Goal: Task Accomplishment & Management: Use online tool/utility

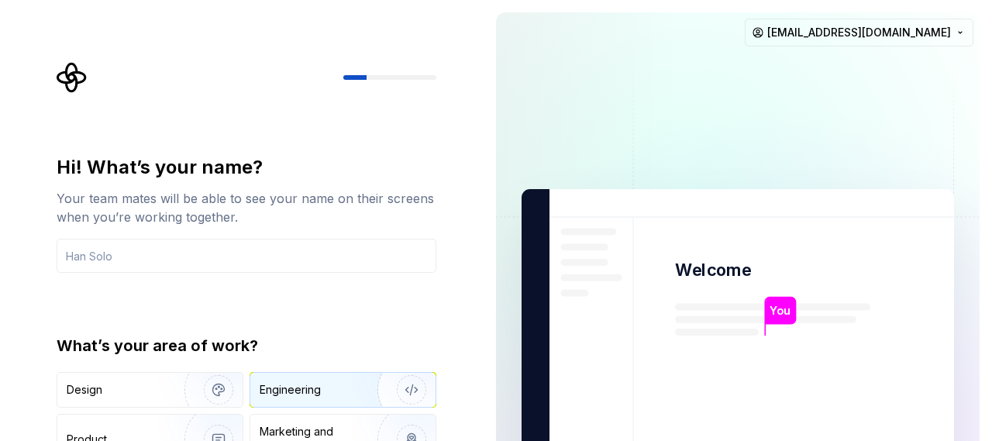
click at [324, 392] on div "Engineering" at bounding box center [321, 390] width 123 height 16
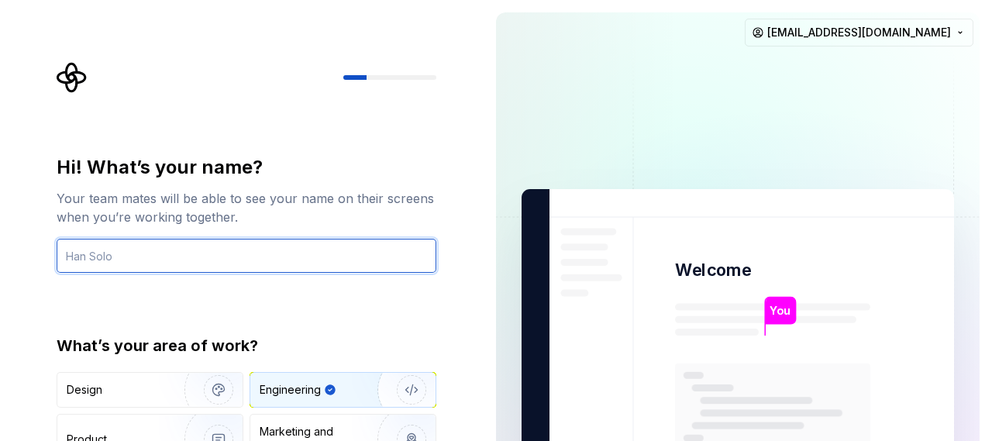
click at [237, 250] on input "text" at bounding box center [247, 256] width 380 height 34
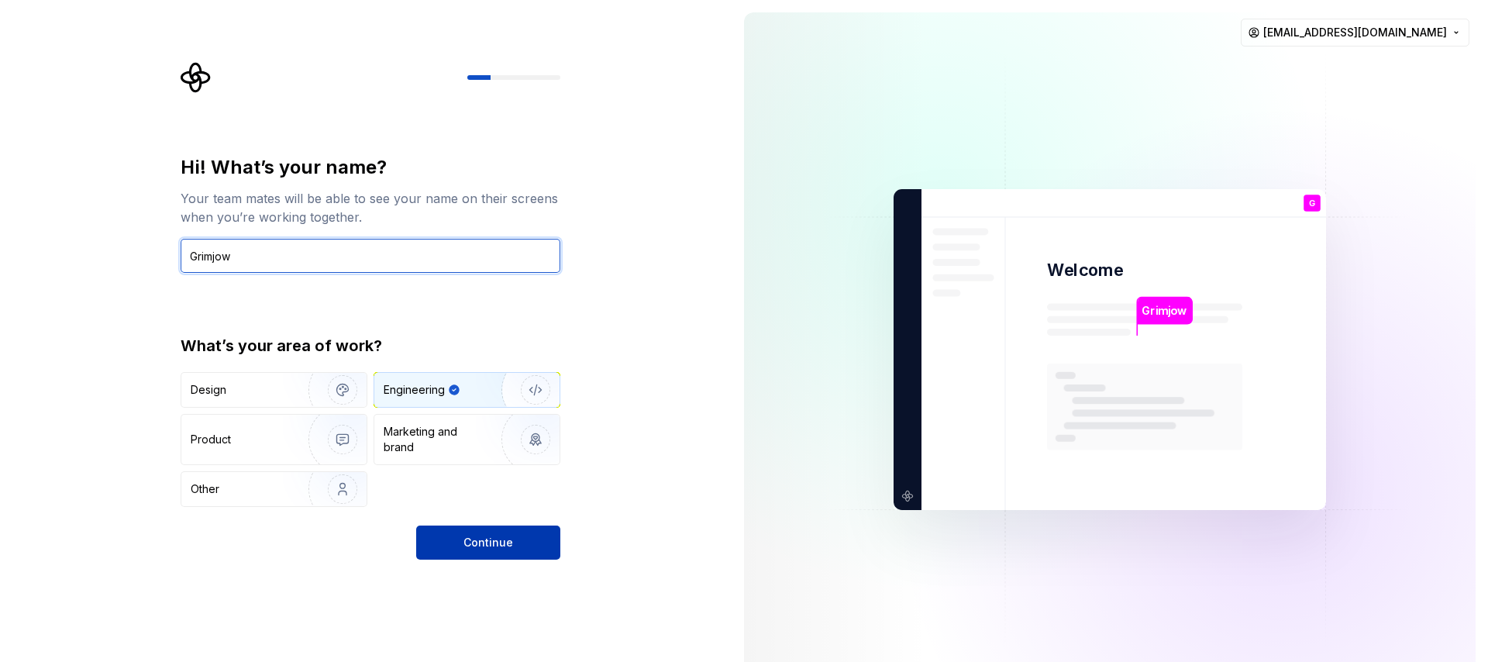
type input "Grimjow"
click at [515, 440] on button "Continue" at bounding box center [488, 543] width 144 height 34
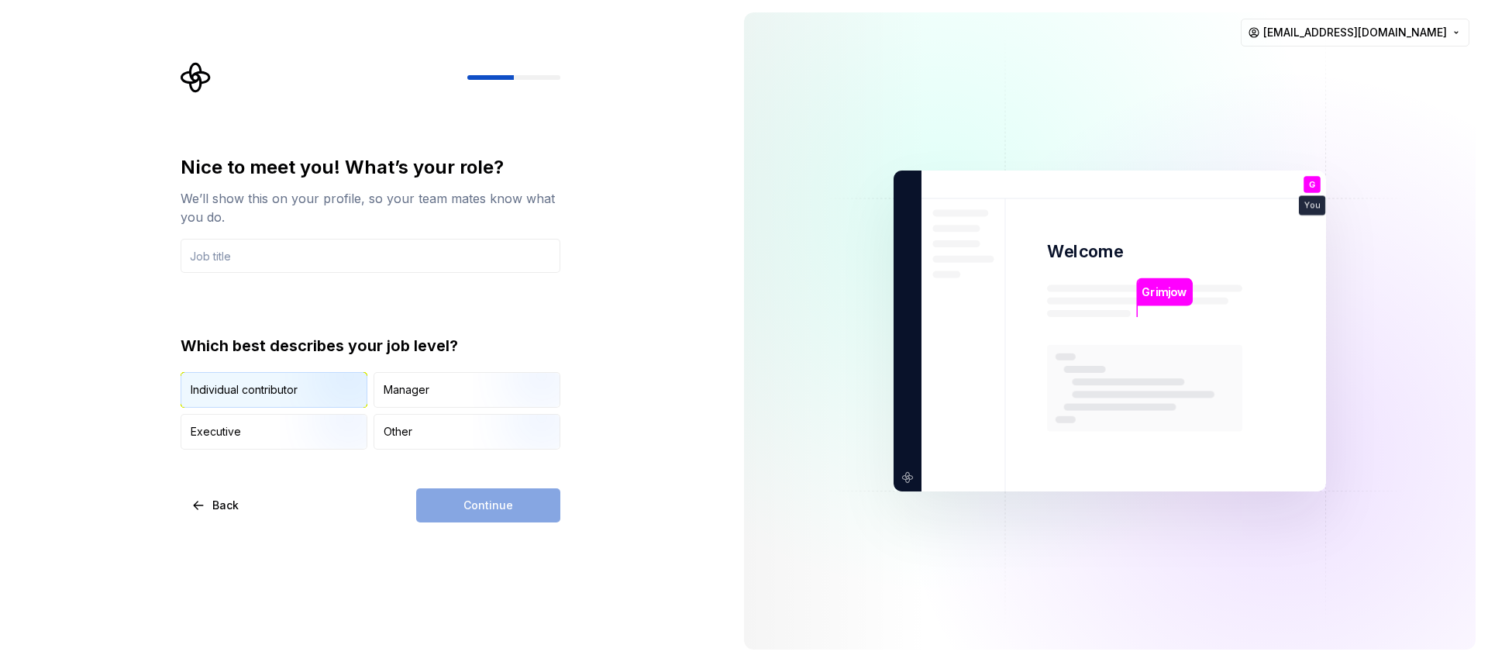
click at [270, 391] on div "Individual contributor" at bounding box center [244, 390] width 107 height 16
click at [300, 258] on input "text" at bounding box center [371, 256] width 380 height 34
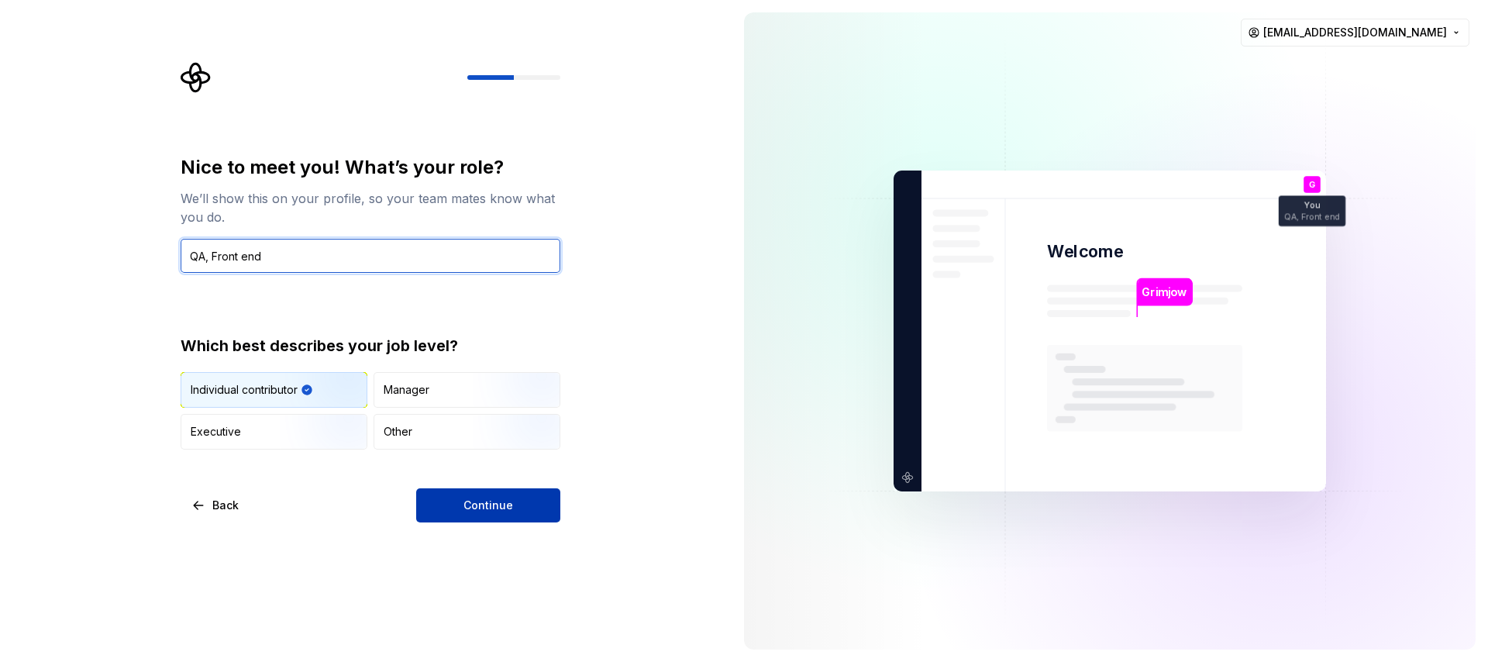
type input "QA, Front end"
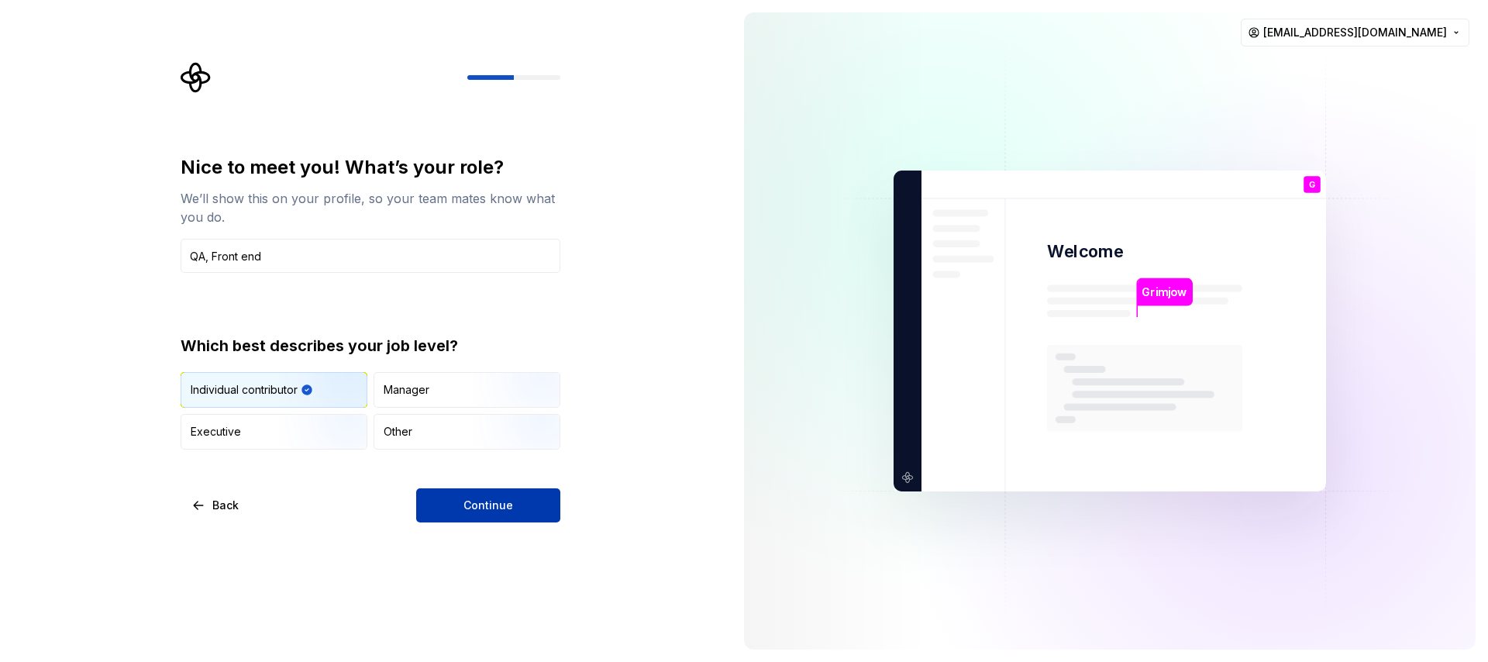
click at [453, 440] on button "Continue" at bounding box center [488, 505] width 144 height 34
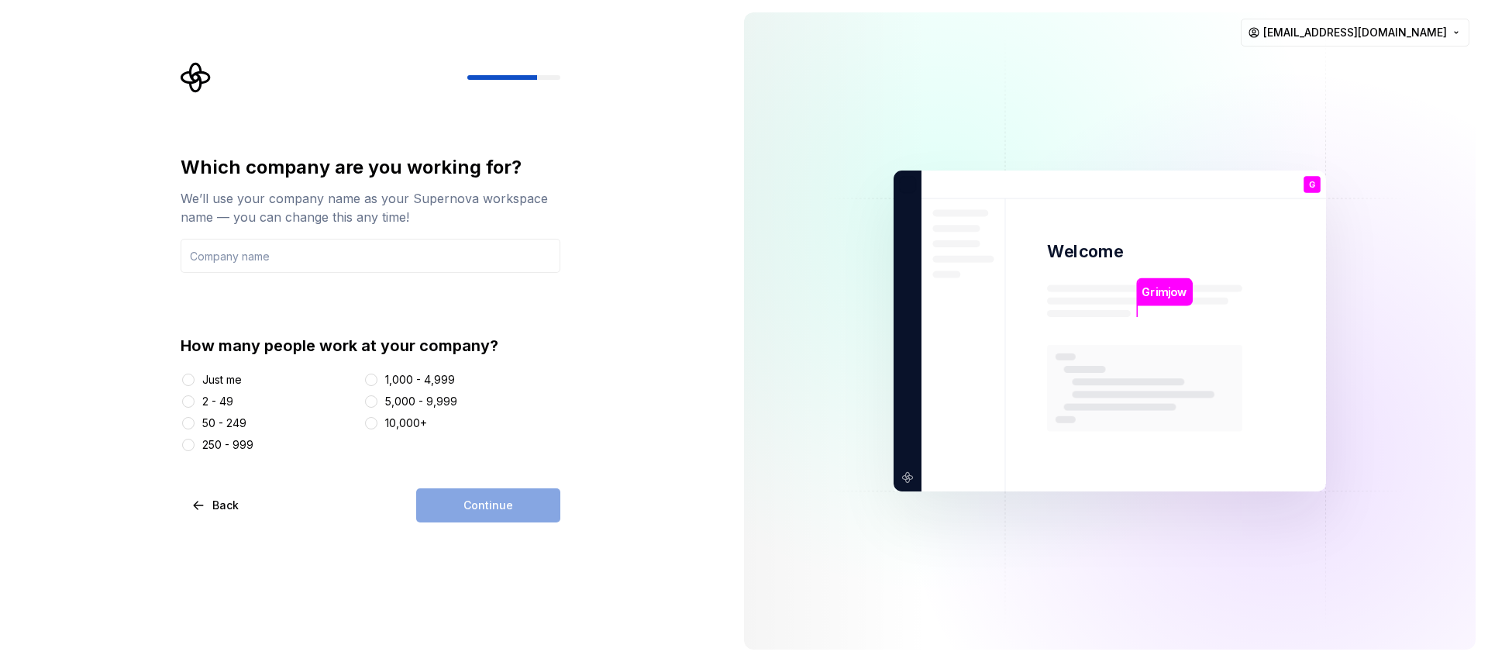
click at [196, 377] on div "Just me" at bounding box center [269, 380] width 177 height 16
click at [191, 379] on button "Just me" at bounding box center [188, 380] width 12 height 12
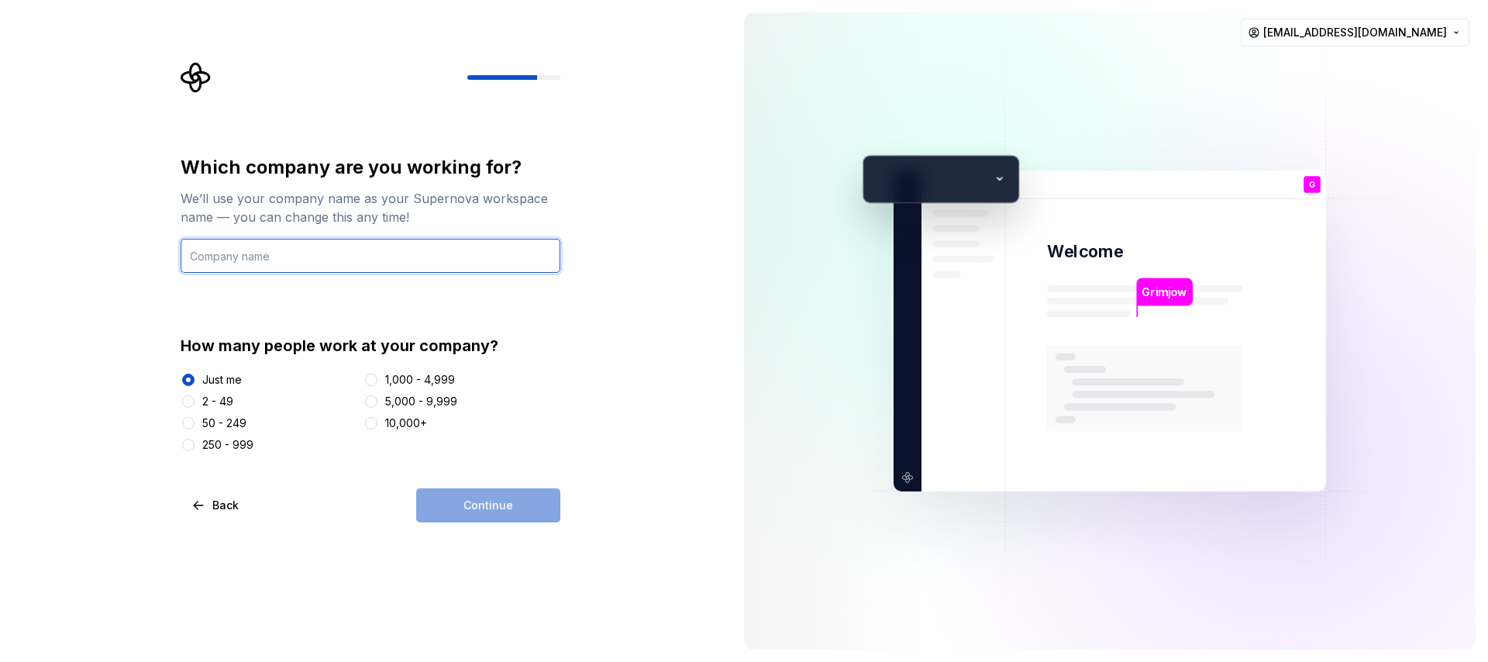
click at [322, 260] on input "text" at bounding box center [371, 256] width 380 height 34
type input "Privacy"
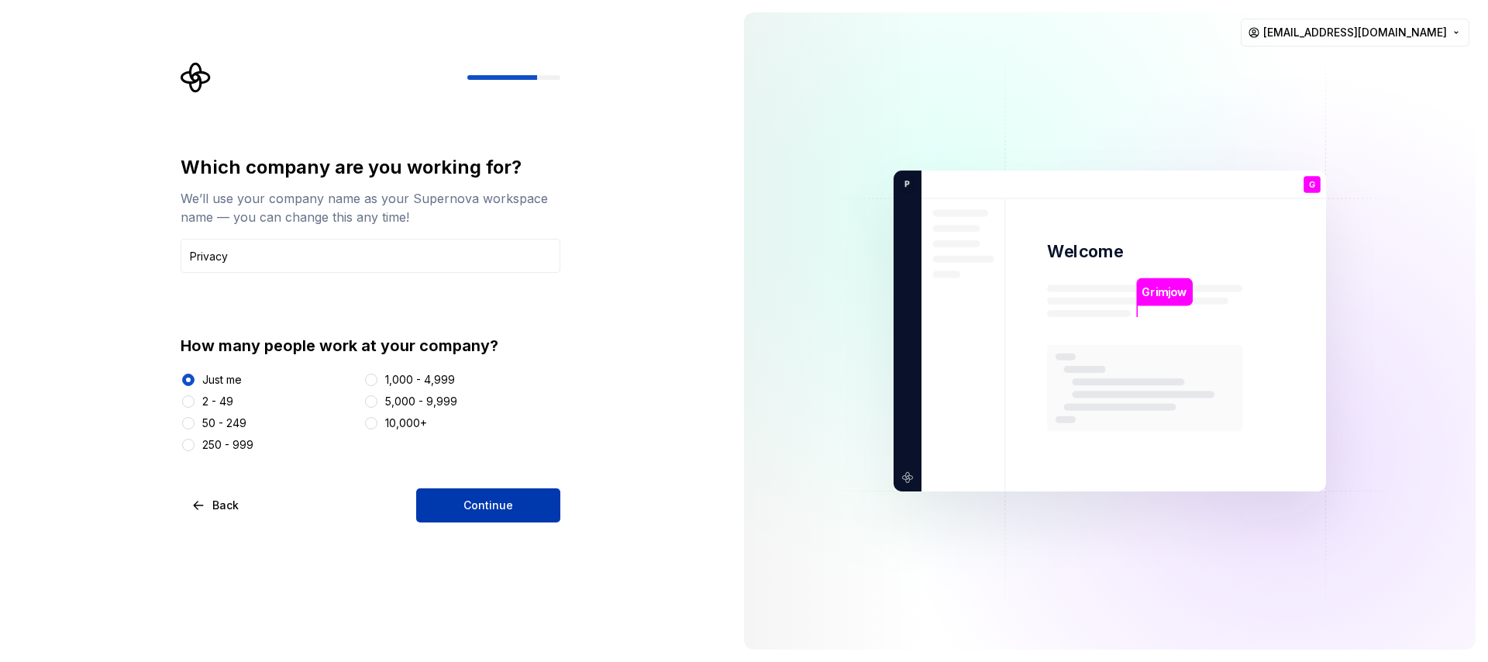
click at [457, 440] on button "Continue" at bounding box center [488, 505] width 144 height 34
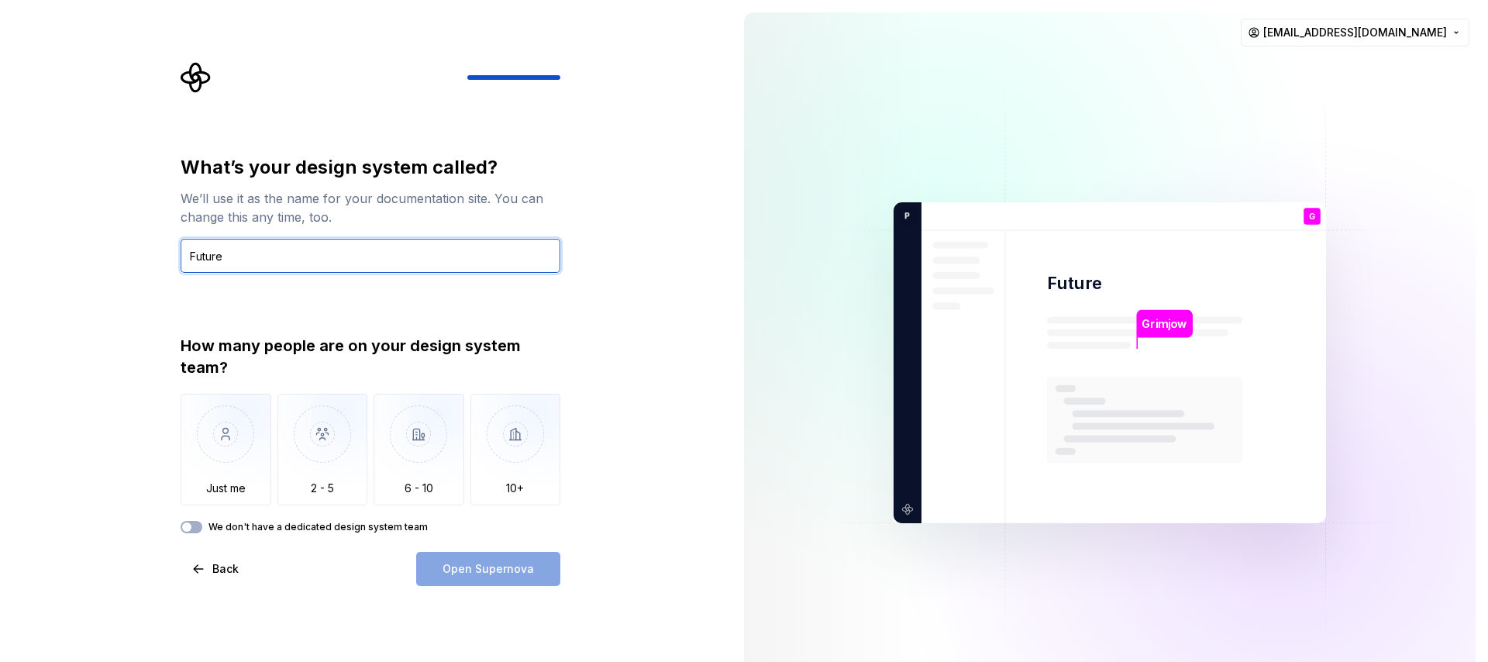
type input "Future"
click at [460, 440] on div "Open Supernova" at bounding box center [488, 569] width 144 height 34
click at [474, 440] on div "Open Supernova" at bounding box center [488, 569] width 144 height 34
click at [198, 440] on button "We don't have a dedicated design system team" at bounding box center [192, 527] width 22 height 12
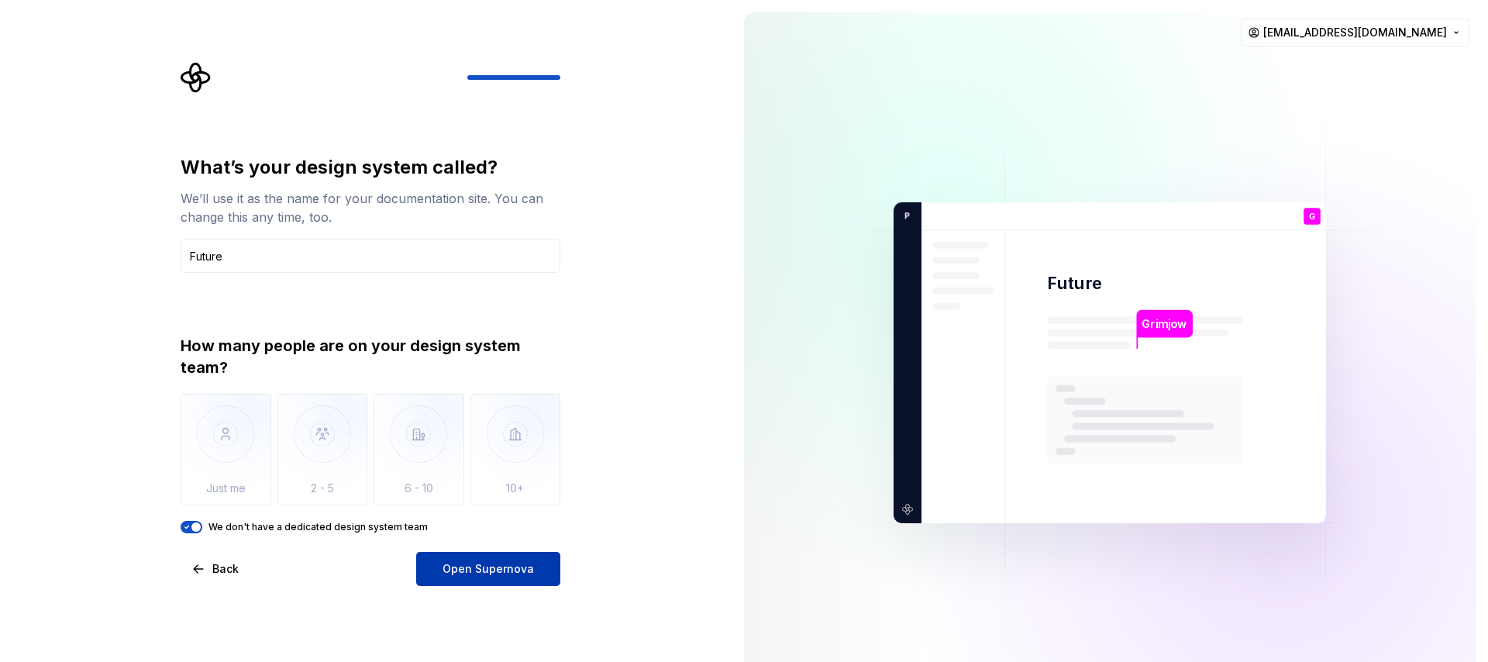
click at [509, 440] on span "Open Supernova" at bounding box center [488, 569] width 91 height 16
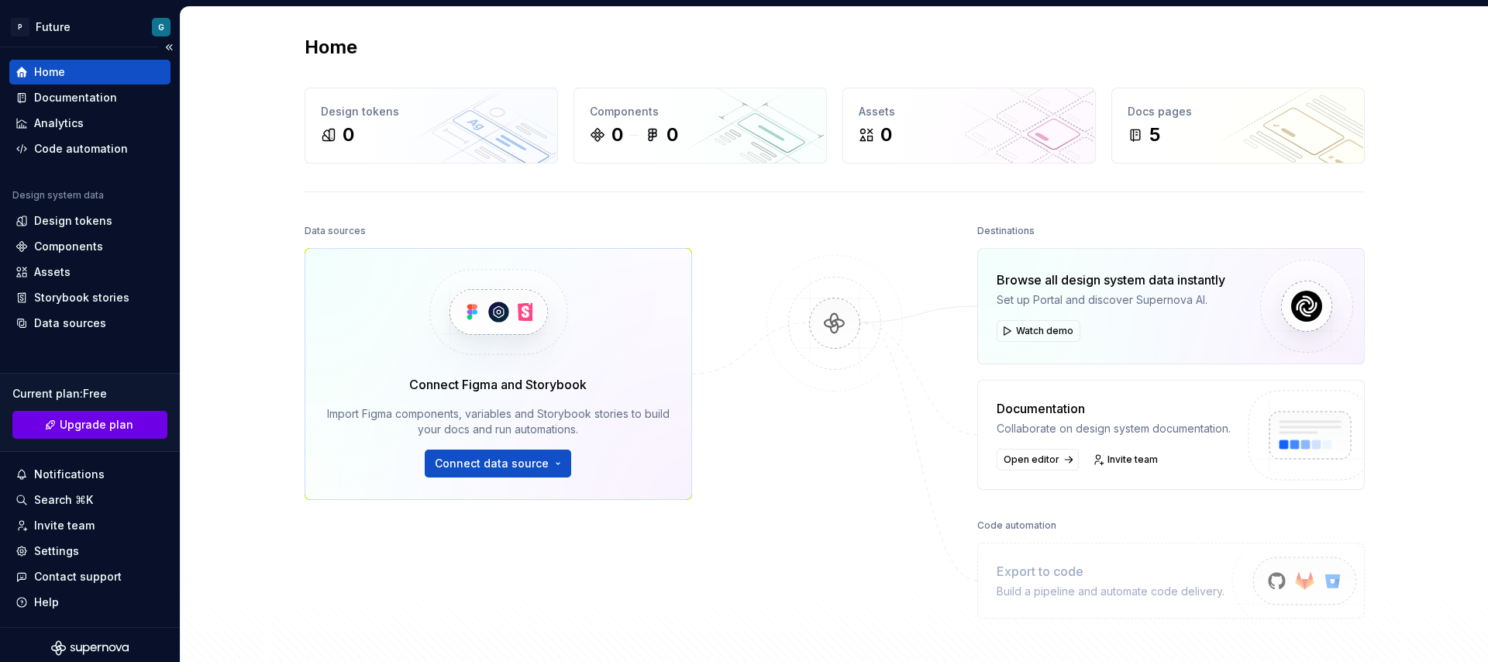
click at [70, 429] on span "Upgrade plan" at bounding box center [97, 425] width 74 height 16
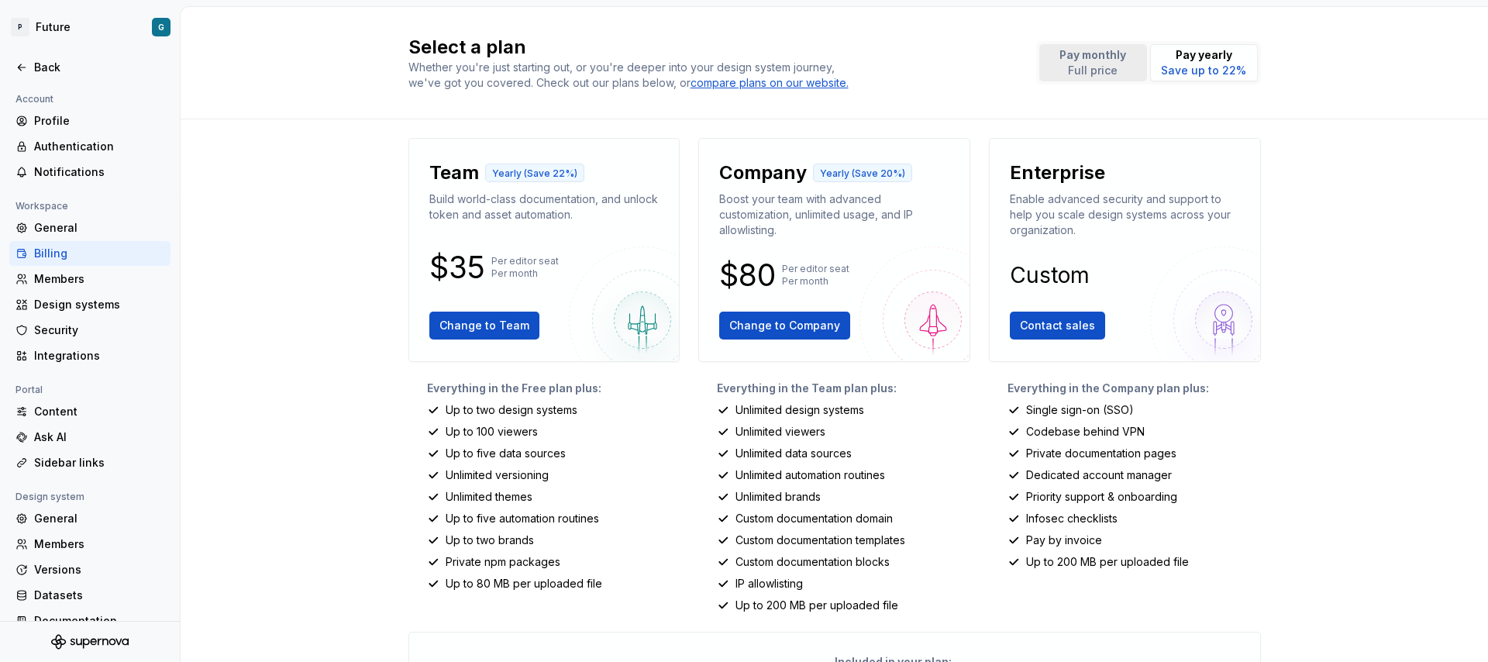
click at [991, 61] on p "Pay monthly" at bounding box center [1093, 55] width 67 height 16
click at [991, 67] on p "Save up to 22%" at bounding box center [1203, 71] width 85 height 16
click at [87, 440] on div "Members" at bounding box center [99, 544] width 130 height 16
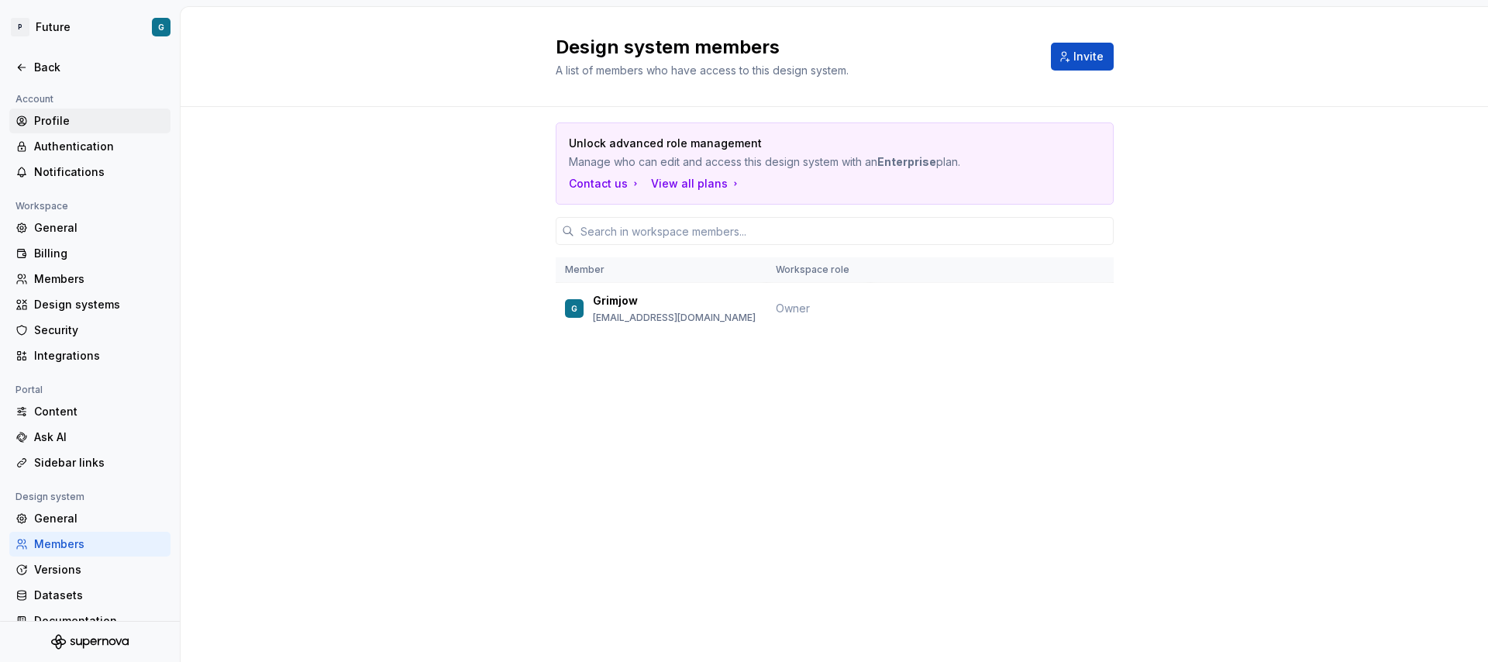
click at [42, 115] on div "Profile" at bounding box center [99, 121] width 130 height 16
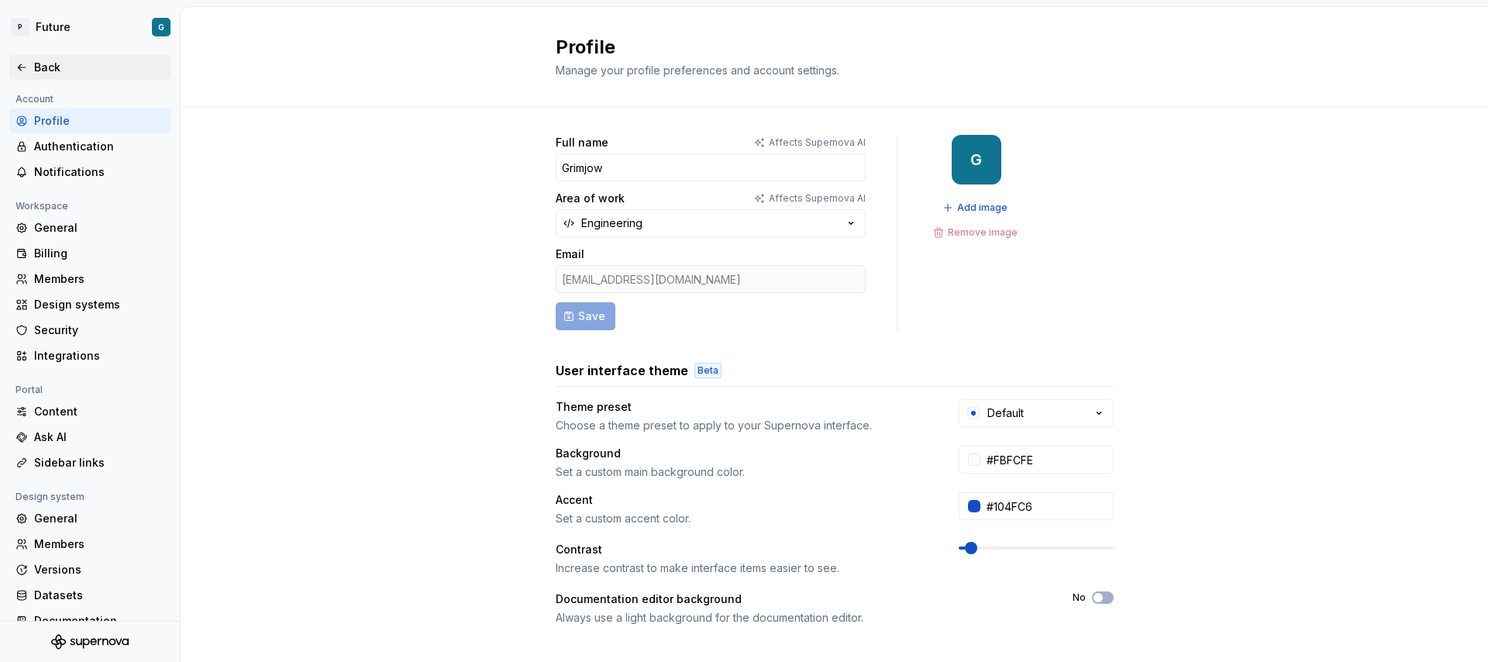
click at [22, 68] on icon at bounding box center [22, 67] width 12 height 12
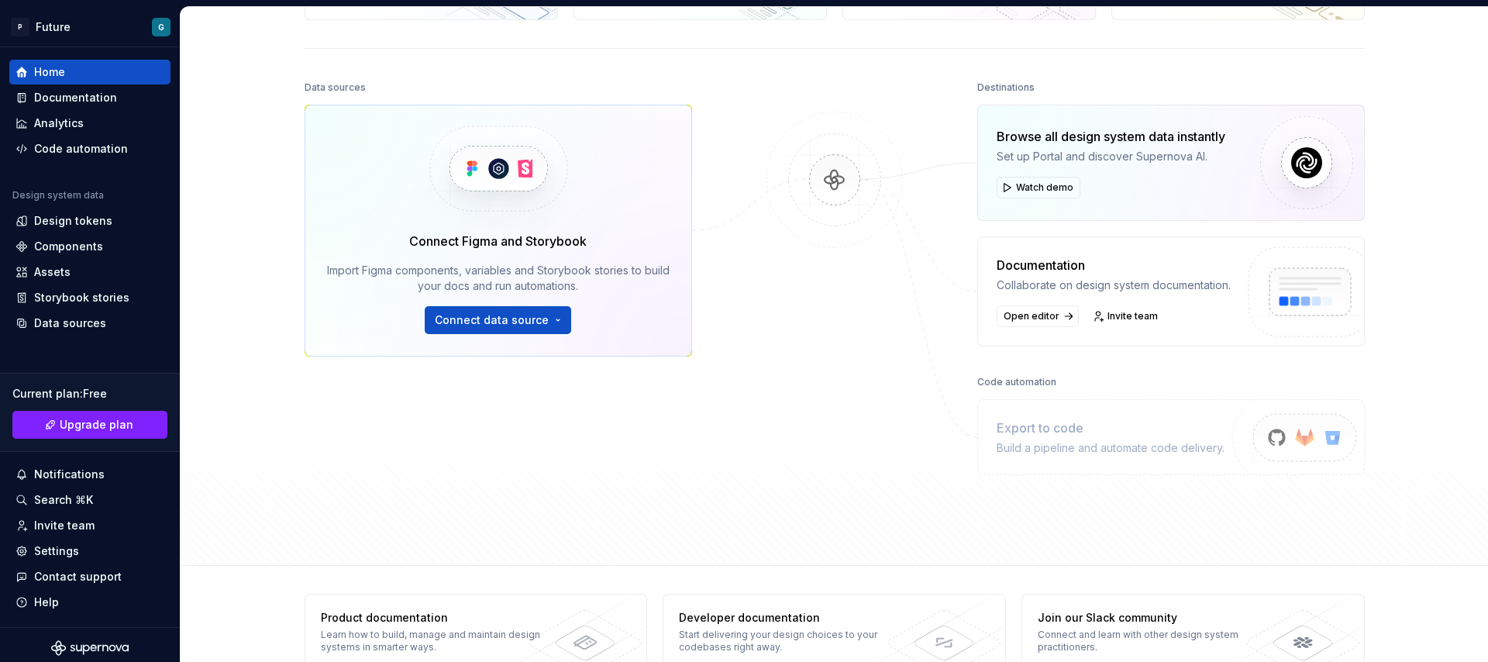
scroll to position [179, 0]
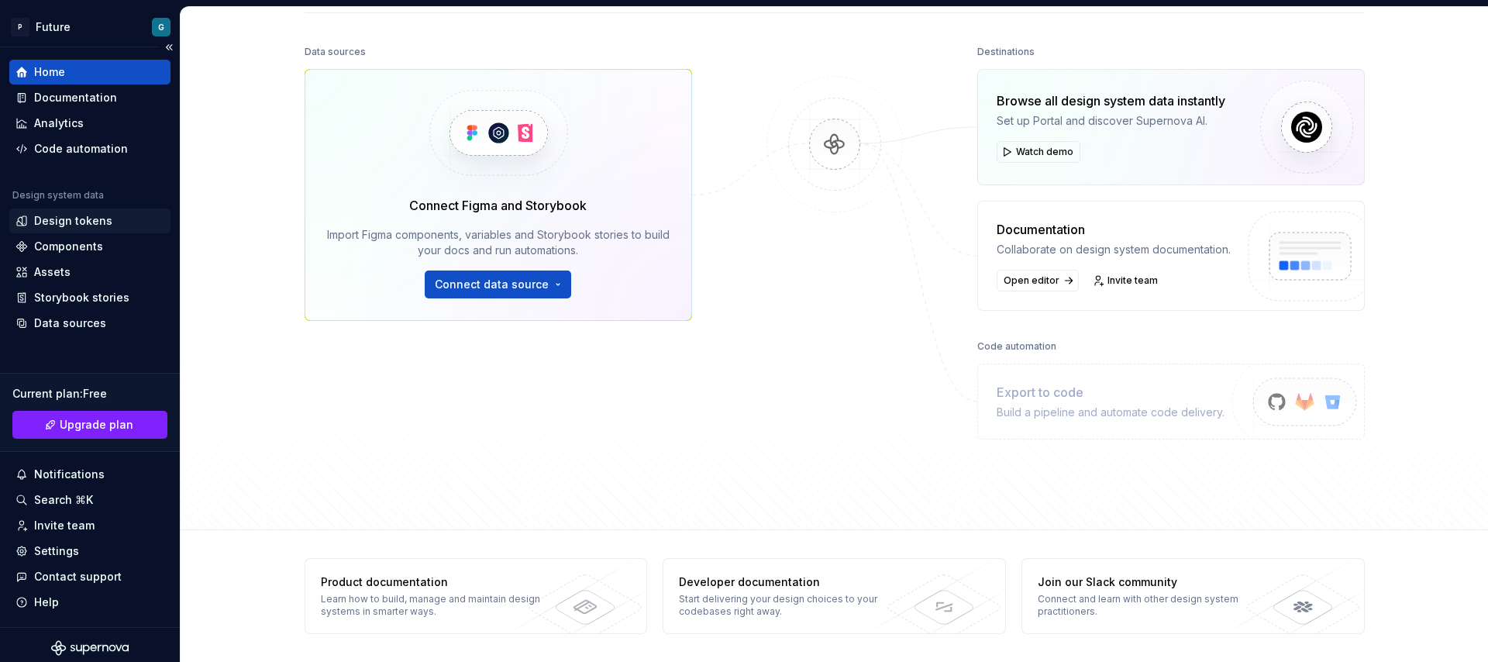
click at [84, 229] on div "Design tokens" at bounding box center [89, 221] width 161 height 25
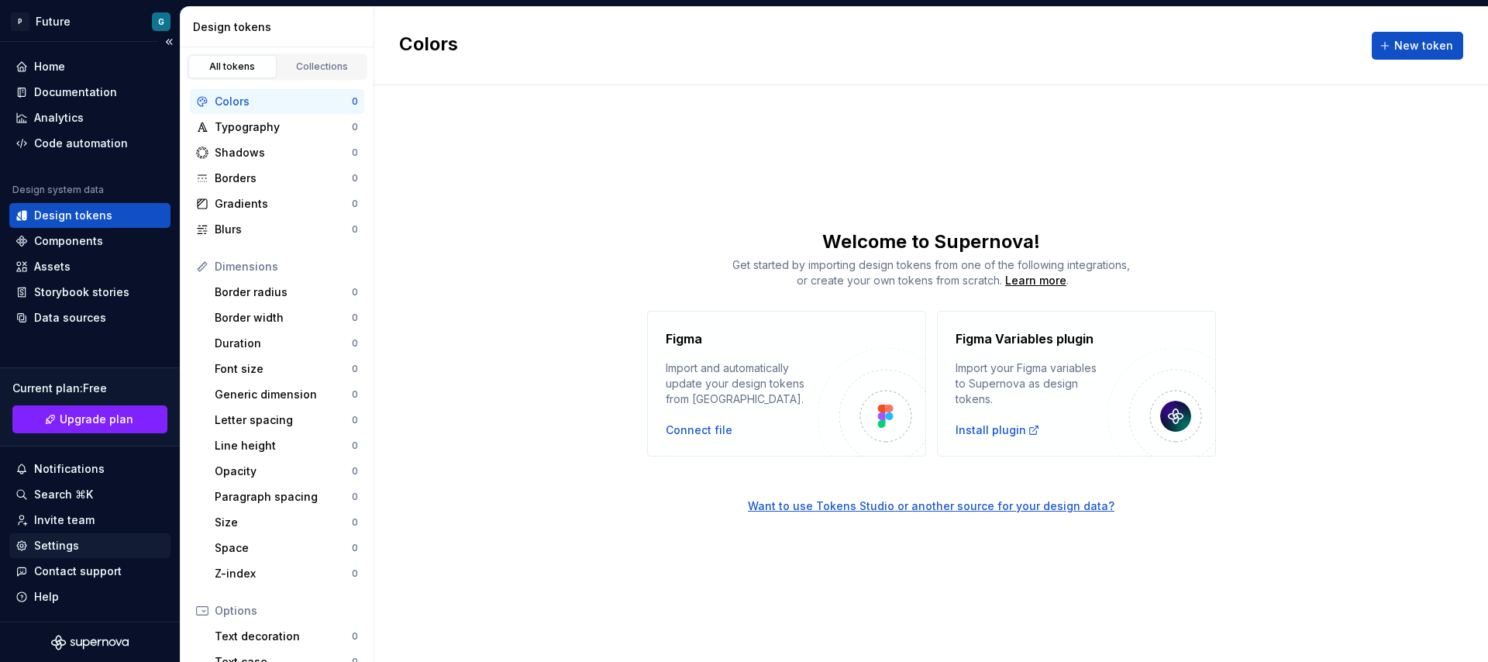
scroll to position [6, 0]
click at [80, 416] on span "Upgrade plan" at bounding box center [97, 419] width 74 height 16
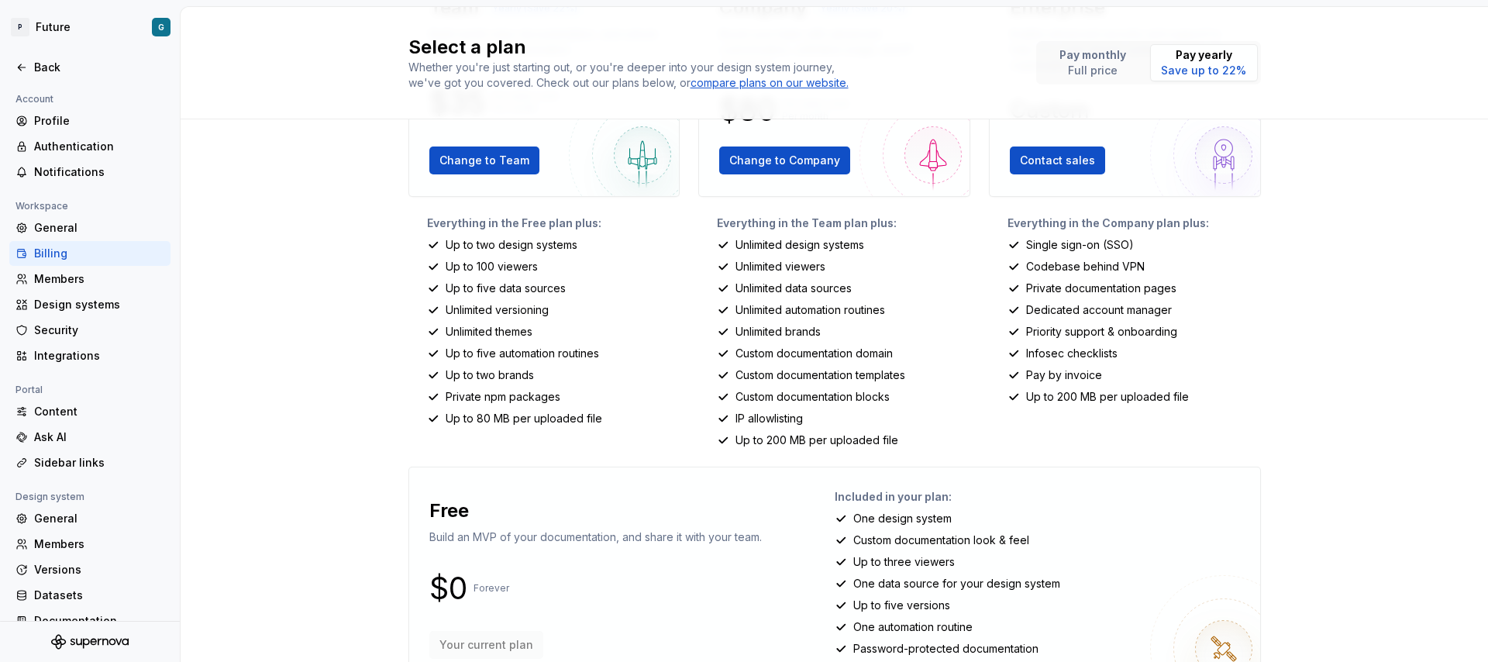
scroll to position [219, 0]
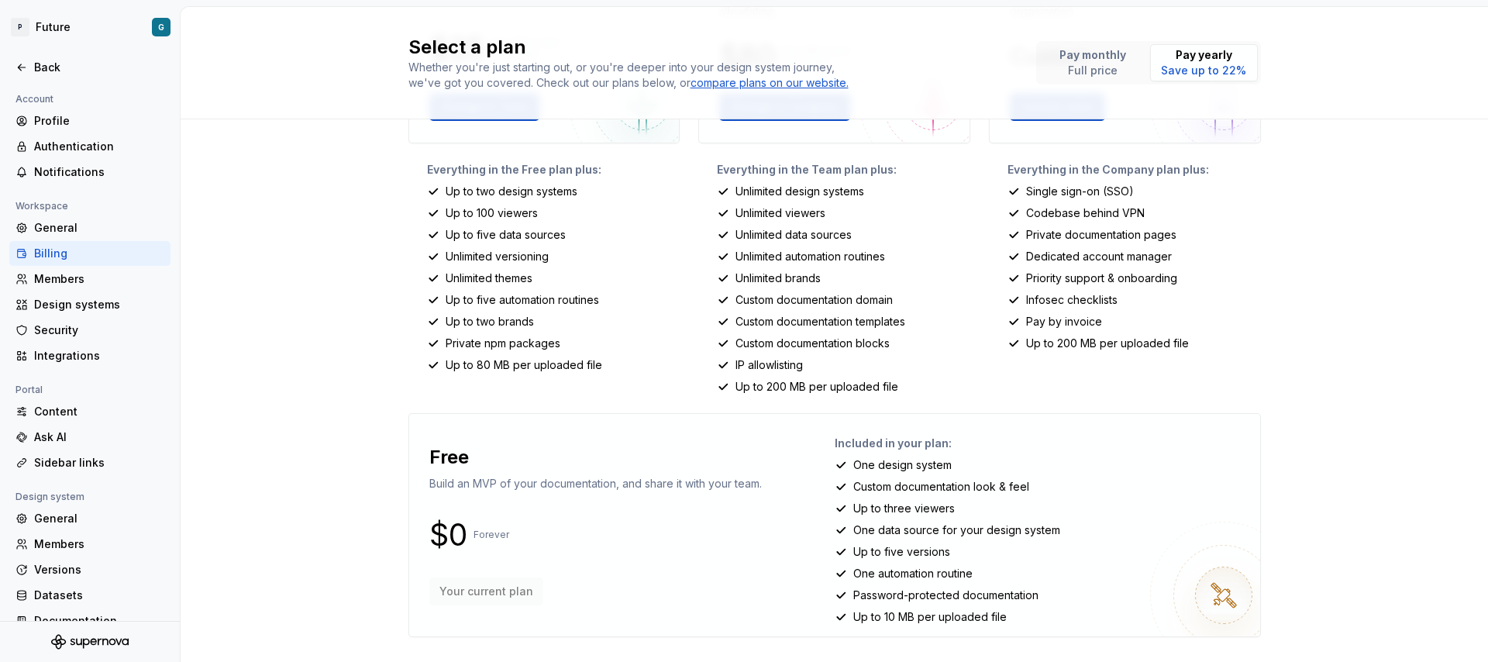
click at [889, 440] on p "One design system" at bounding box center [902, 465] width 98 height 16
click at [991, 84] on div "Pay monthly Full price Pay yearly Save up to 22%" at bounding box center [1148, 62] width 225 height 43
drag, startPoint x: 1088, startPoint y: 43, endPoint x: 1095, endPoint y: 30, distance: 14.2
click at [991, 36] on div "Select a plan Whether you're just starting out, or you're deeper into your desi…" at bounding box center [835, 63] width 853 height 56
click at [991, 44] on button "Pay monthly Full price" at bounding box center [1094, 62] width 108 height 37
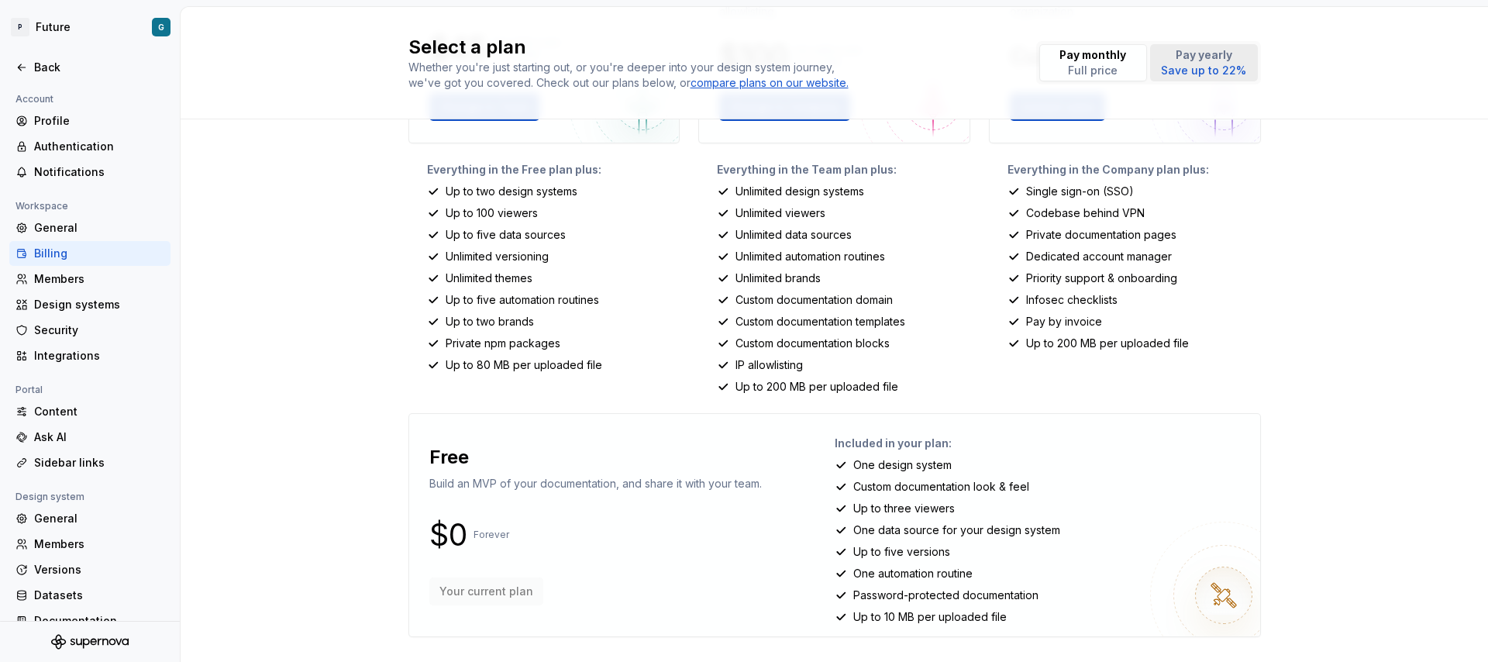
click at [991, 64] on p "Save up to 22%" at bounding box center [1203, 71] width 85 height 16
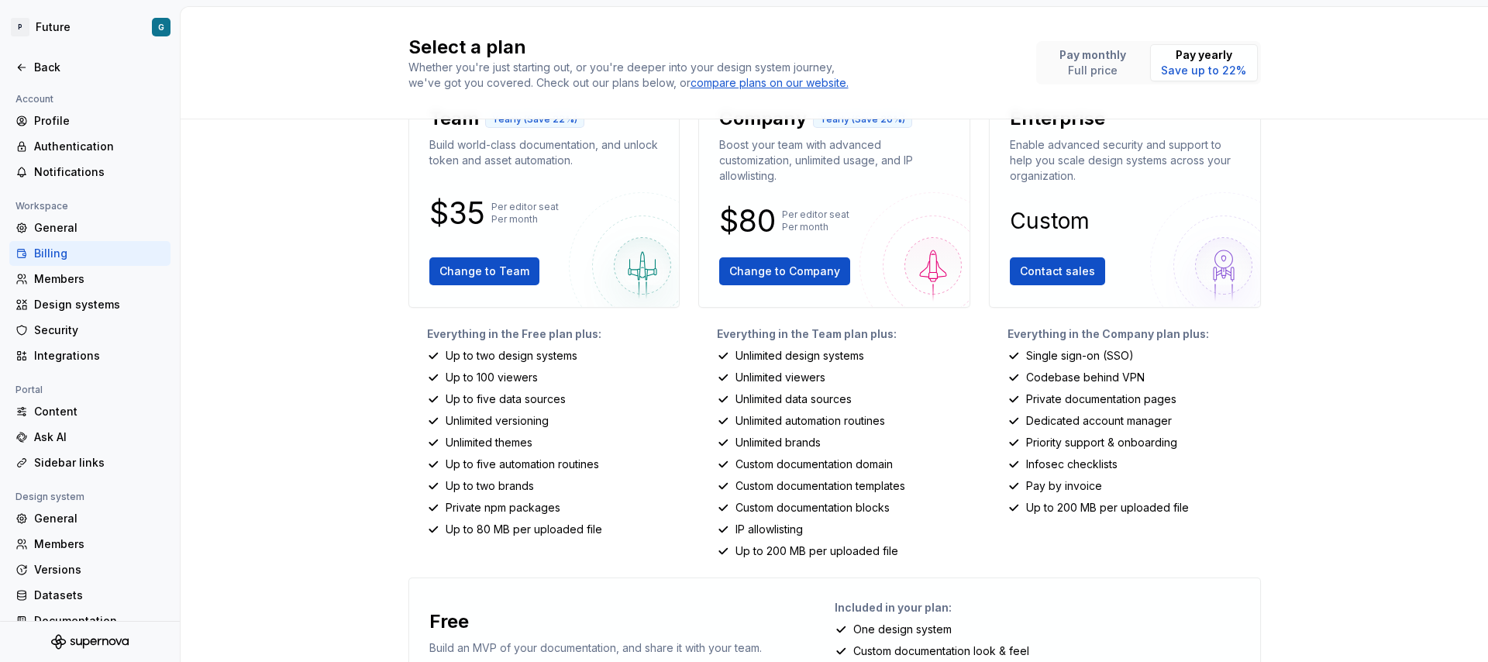
scroll to position [0, 0]
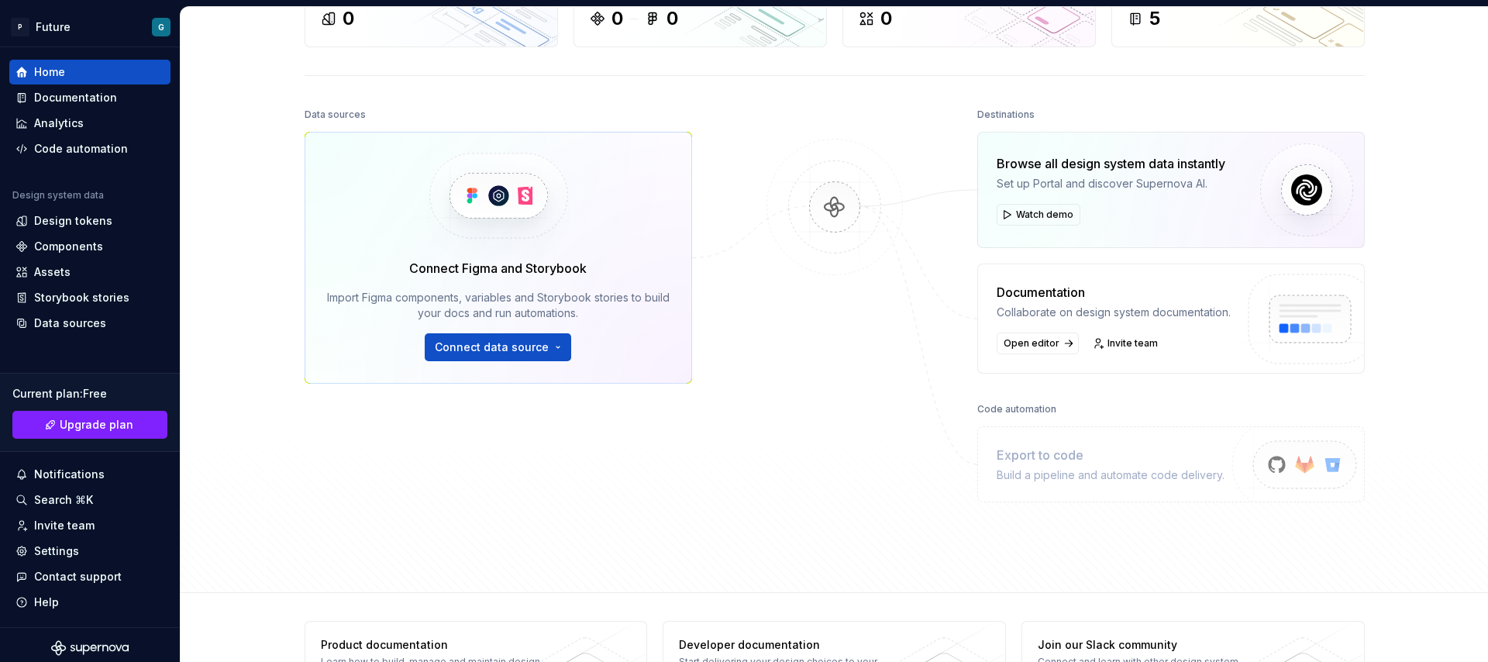
scroll to position [179, 0]
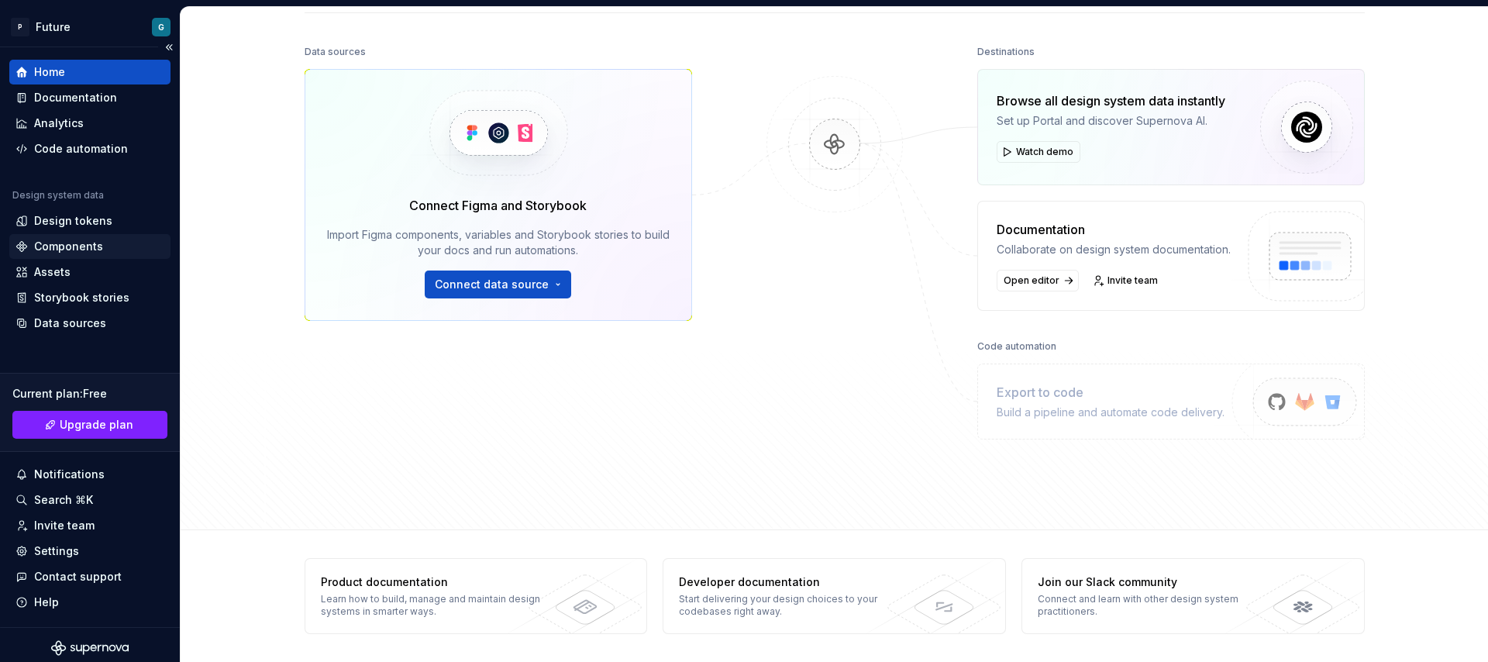
click at [94, 245] on div "Components" at bounding box center [68, 247] width 69 height 16
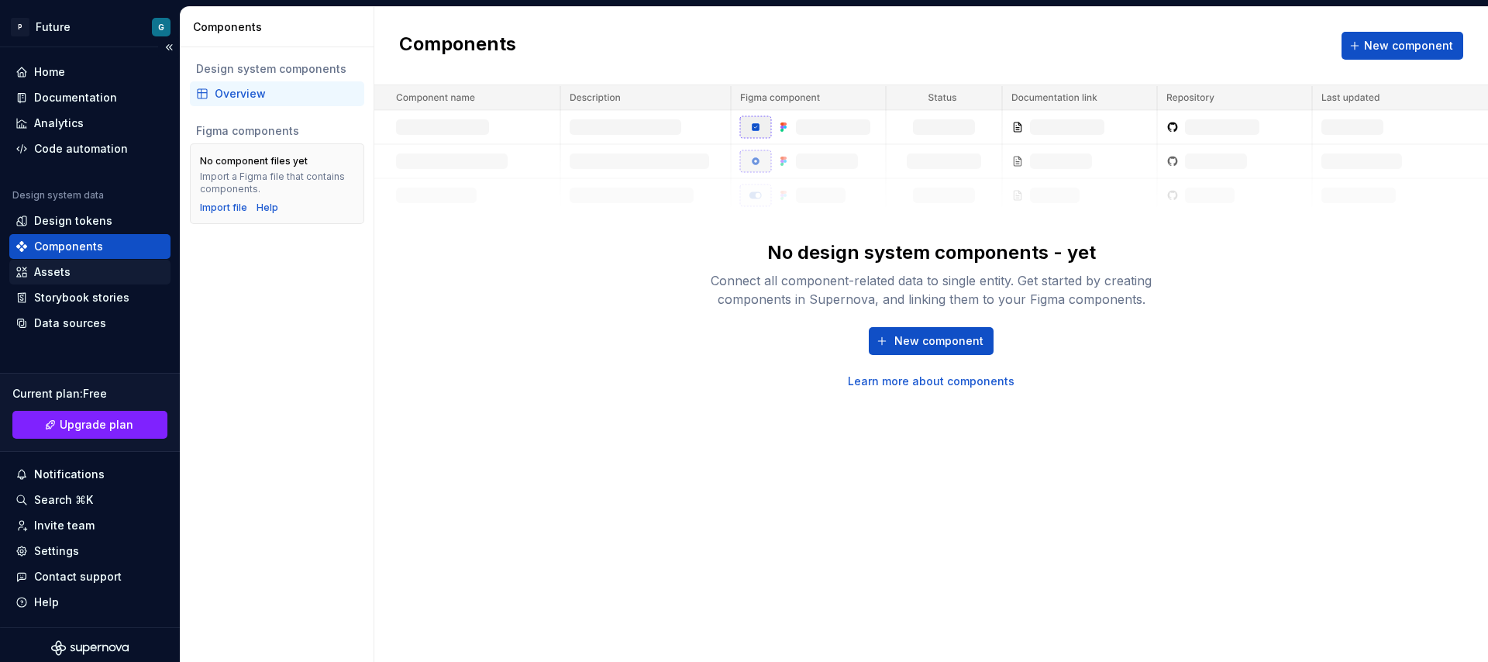
click at [71, 275] on div "Assets" at bounding box center [90, 272] width 149 height 16
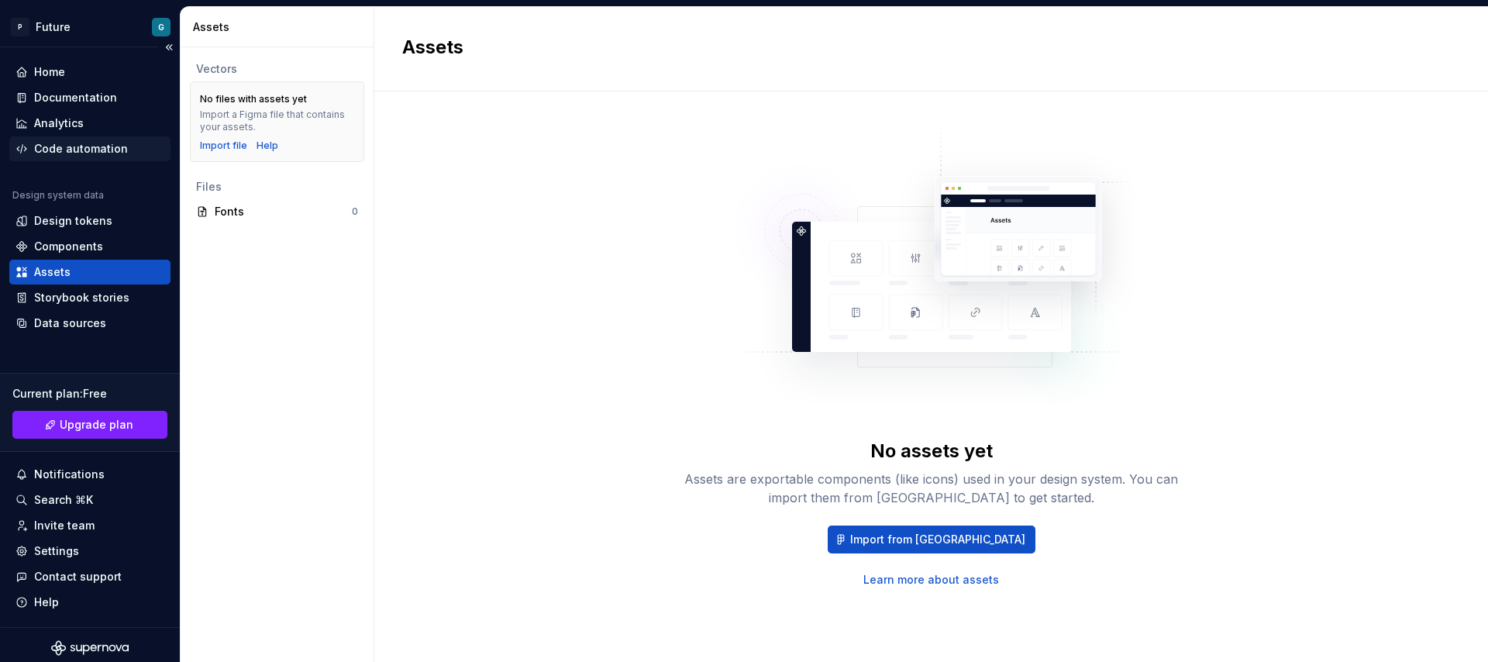
click at [64, 151] on div "Code automation" at bounding box center [81, 149] width 94 height 16
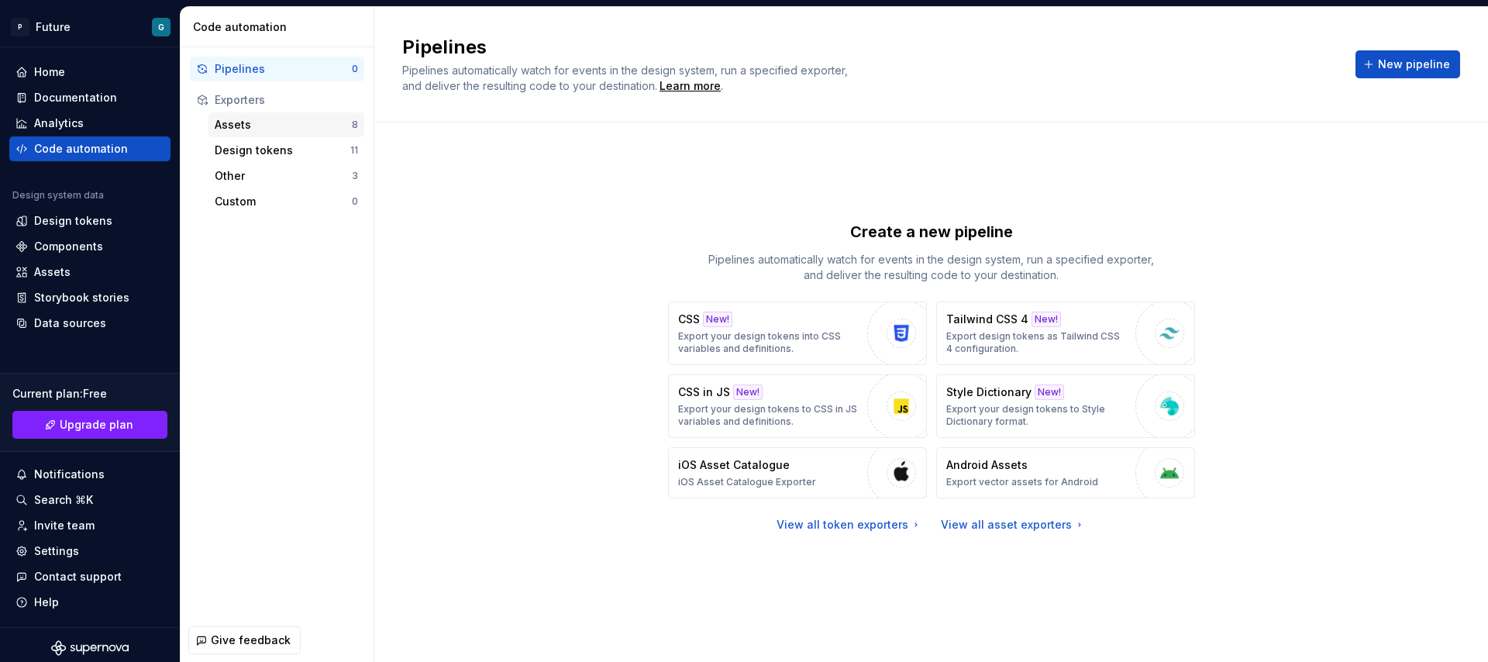
click at [219, 125] on div "Assets" at bounding box center [283, 125] width 137 height 16
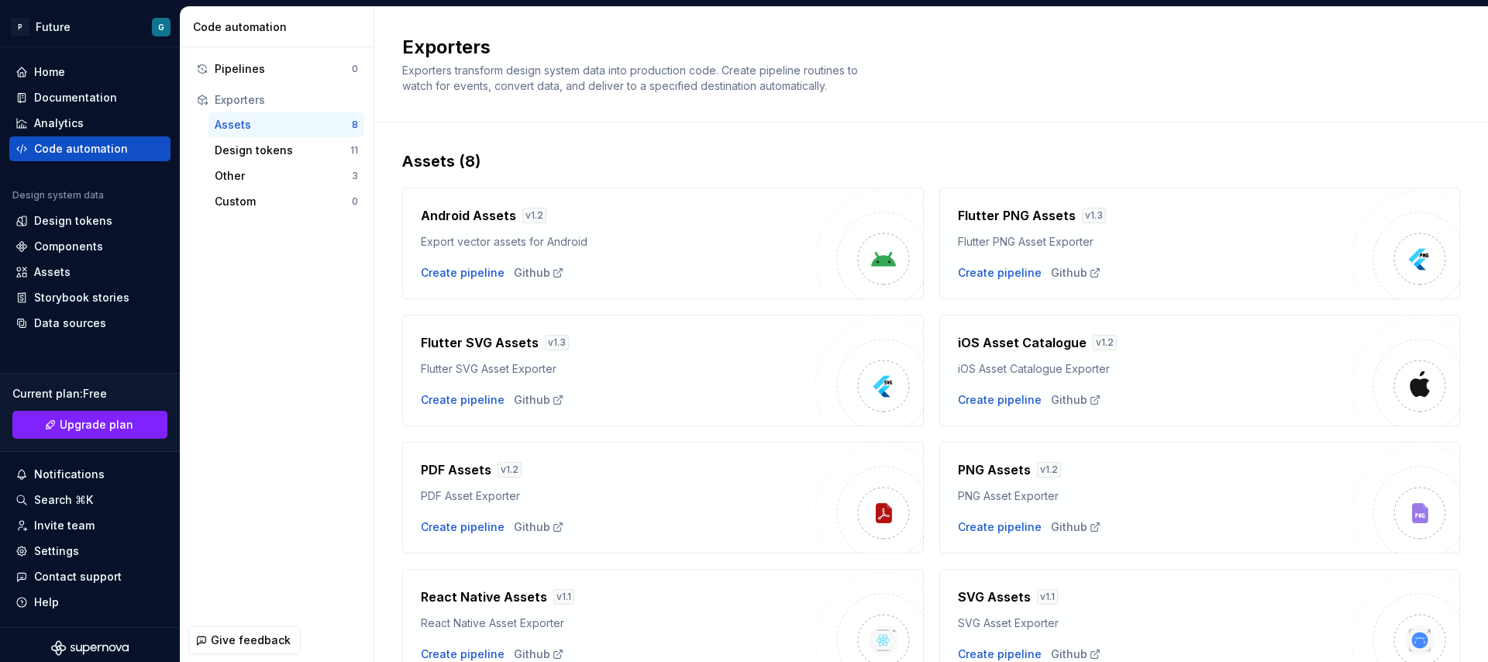
scroll to position [78, 0]
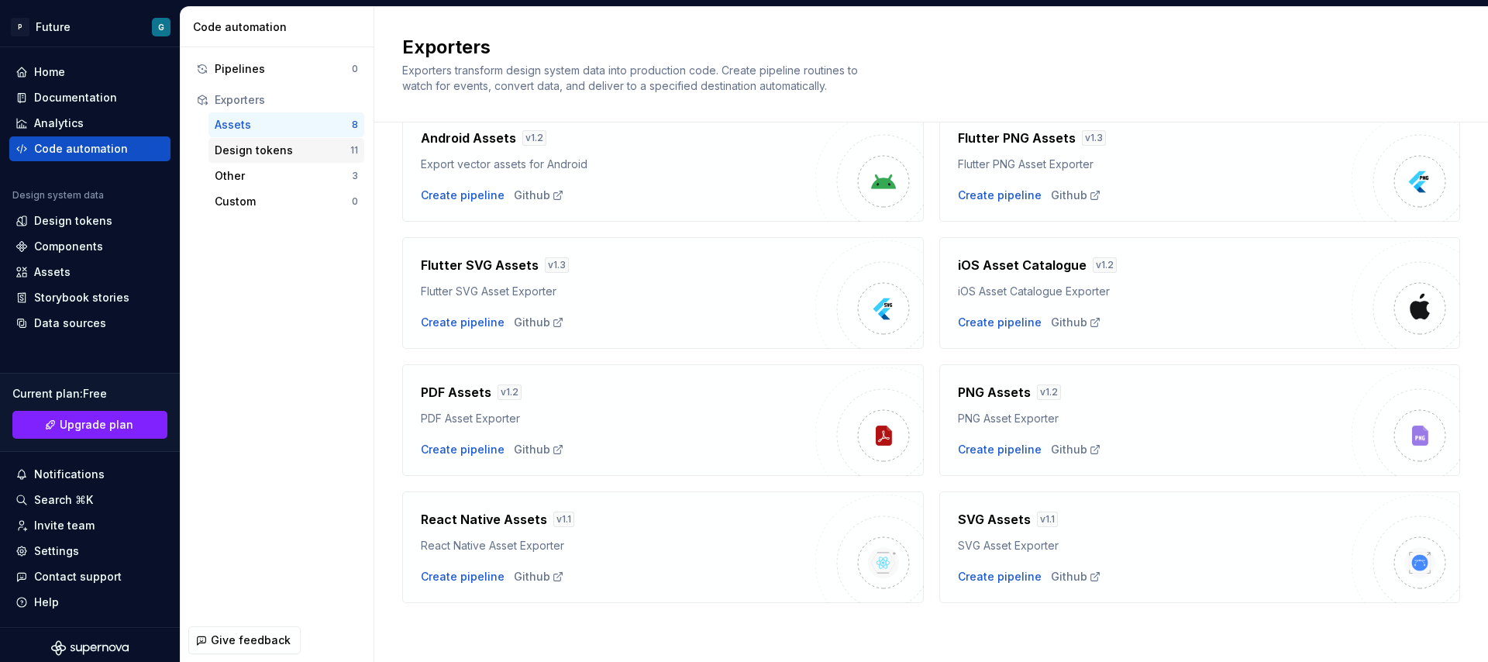
click at [258, 160] on div "Design tokens 11" at bounding box center [287, 150] width 156 height 25
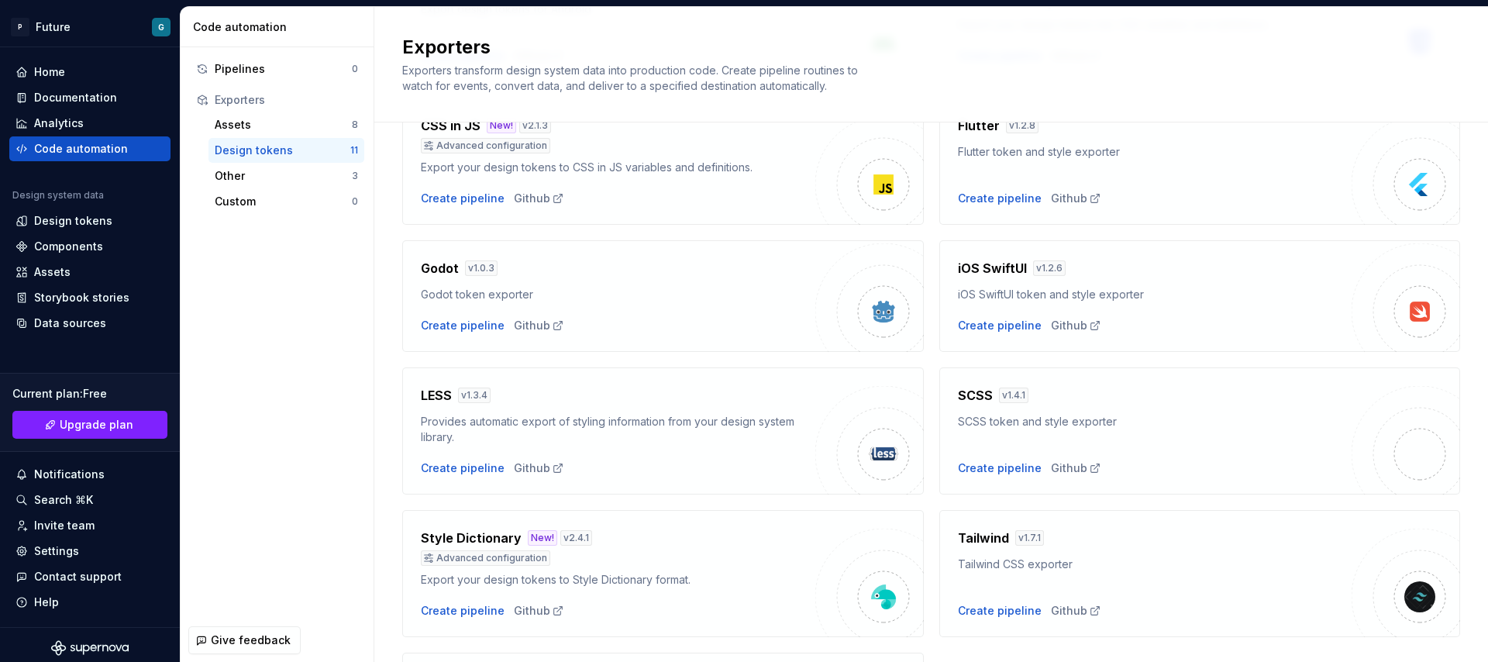
scroll to position [409, 0]
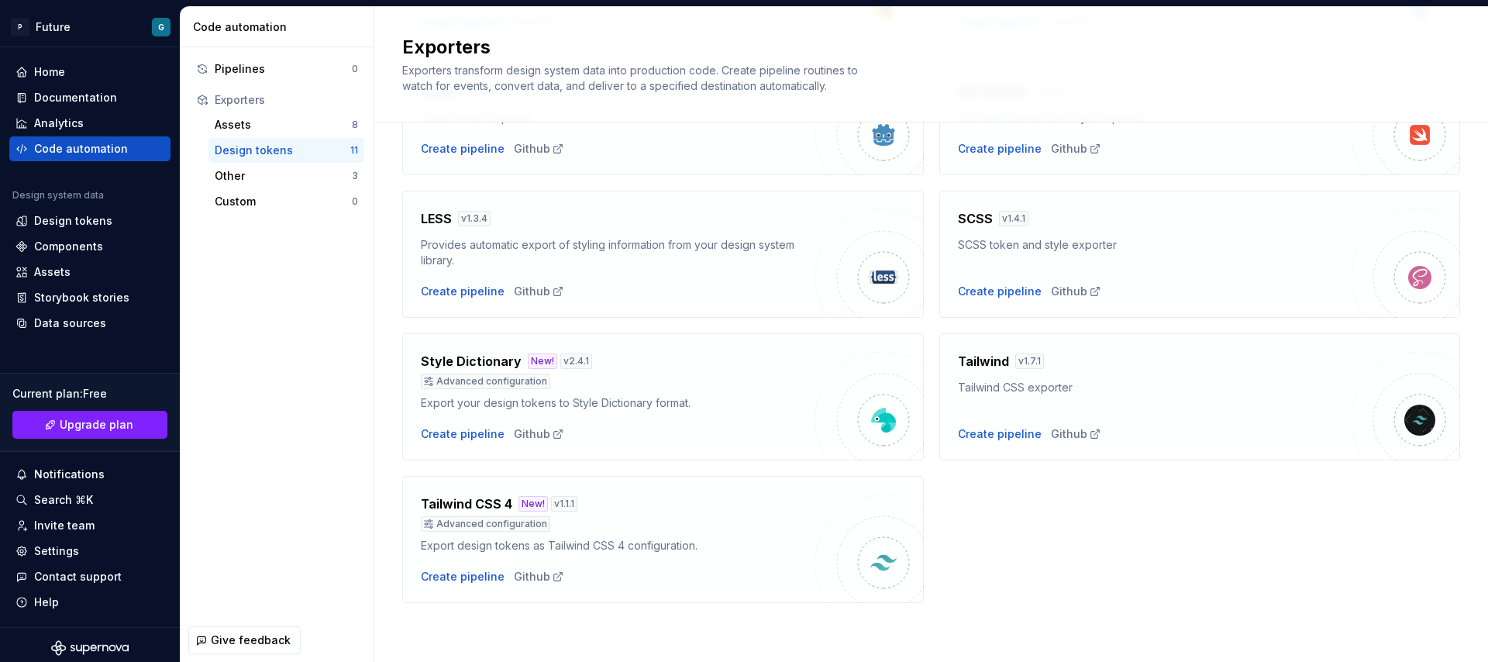
click at [1102, 395] on div "Tailwind CSS exporter" at bounding box center [1155, 388] width 395 height 16
click at [471, 505] on h4 "Tailwind CSS 4" at bounding box center [466, 504] width 91 height 19
click at [479, 571] on div "Create pipeline" at bounding box center [463, 577] width 84 height 16
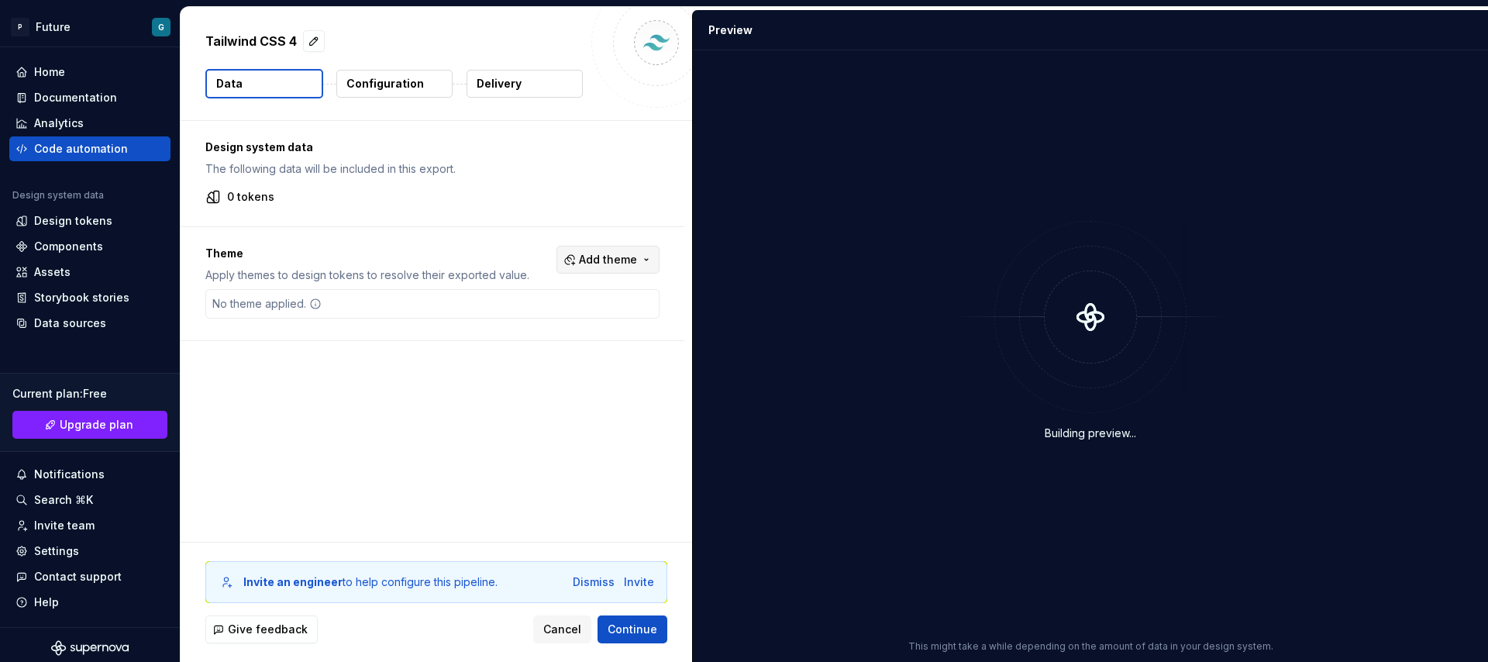
click at [596, 264] on span "Add theme" at bounding box center [608, 260] width 58 height 16
click at [481, 324] on div "Suggestions" at bounding box center [486, 321] width 12 height 12
click at [348, 332] on html "P Future G Home Documentation Analytics Code automation Design system data Desi…" at bounding box center [744, 331] width 1488 height 662
click at [387, 94] on button "Configuration" at bounding box center [394, 84] width 116 height 28
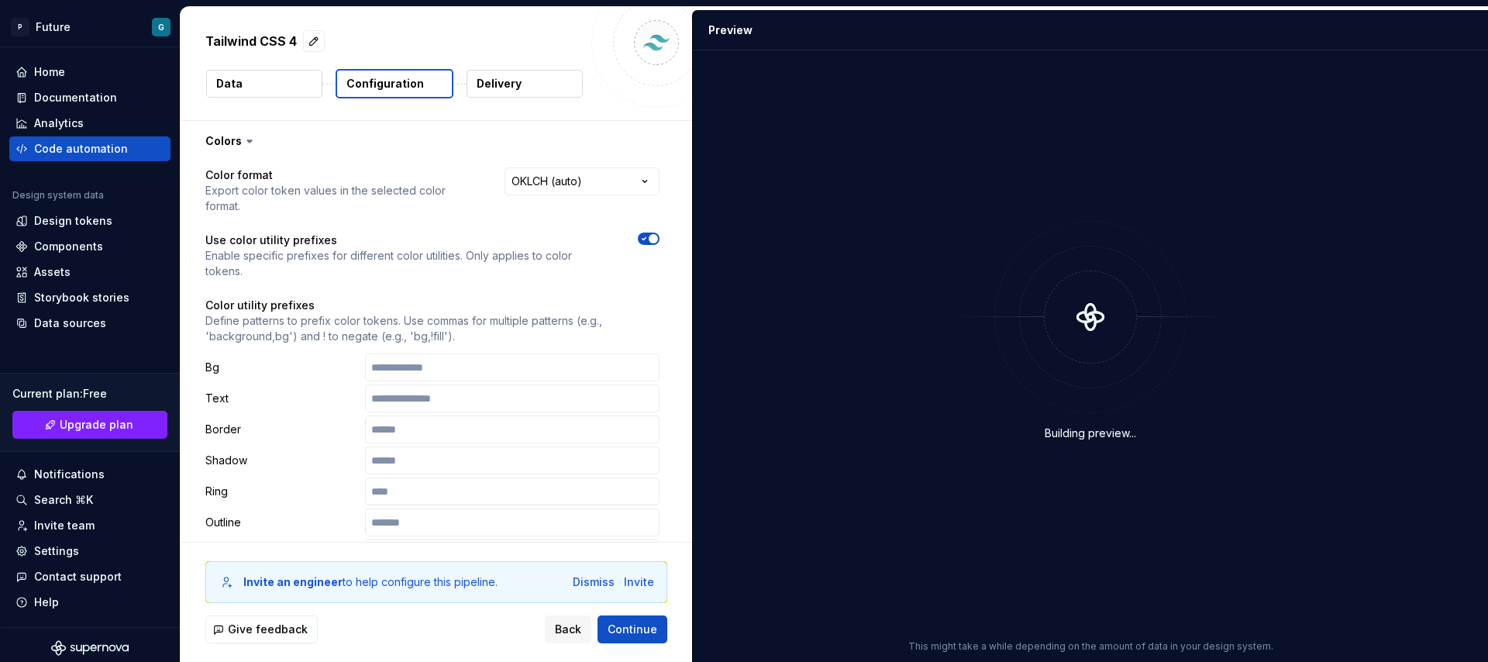
click at [395, 77] on p "Configuration" at bounding box center [386, 84] width 78 height 16
click at [252, 82] on button "Data" at bounding box center [264, 84] width 116 height 28
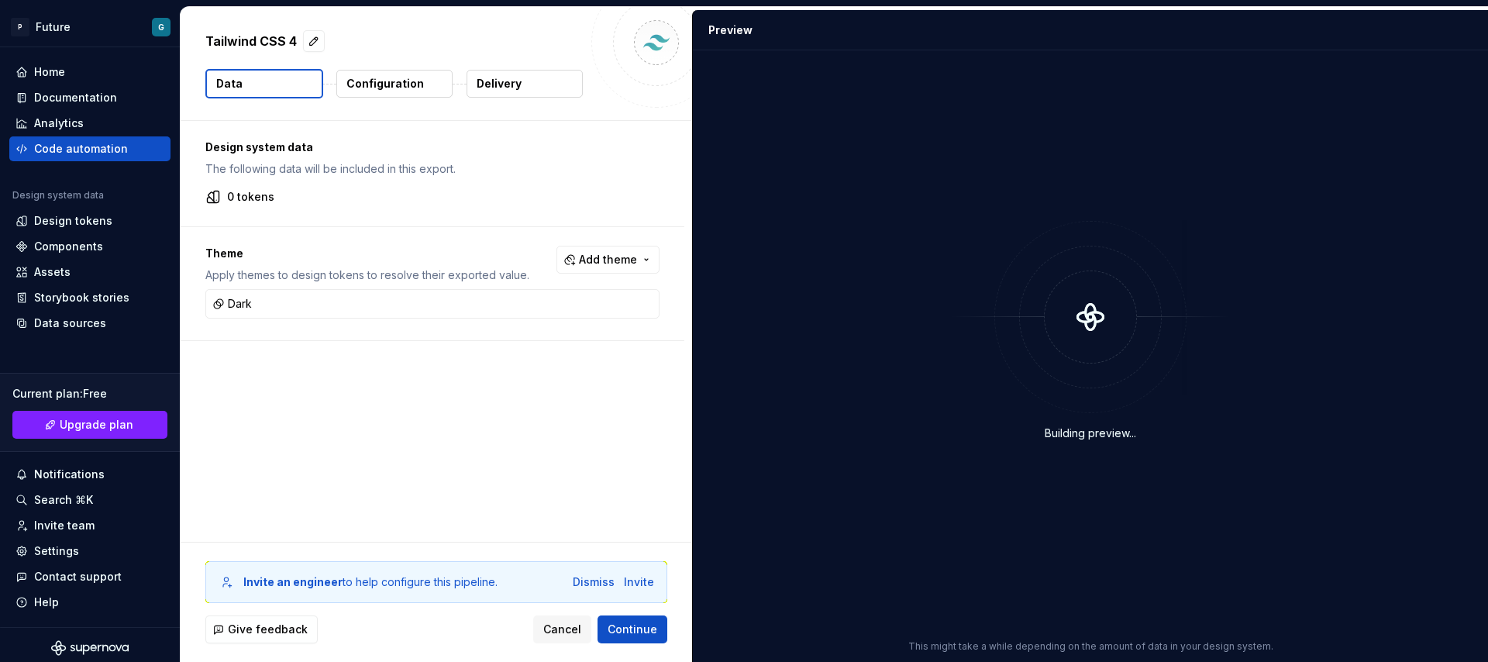
click at [494, 81] on p "Delivery" at bounding box center [499, 84] width 45 height 16
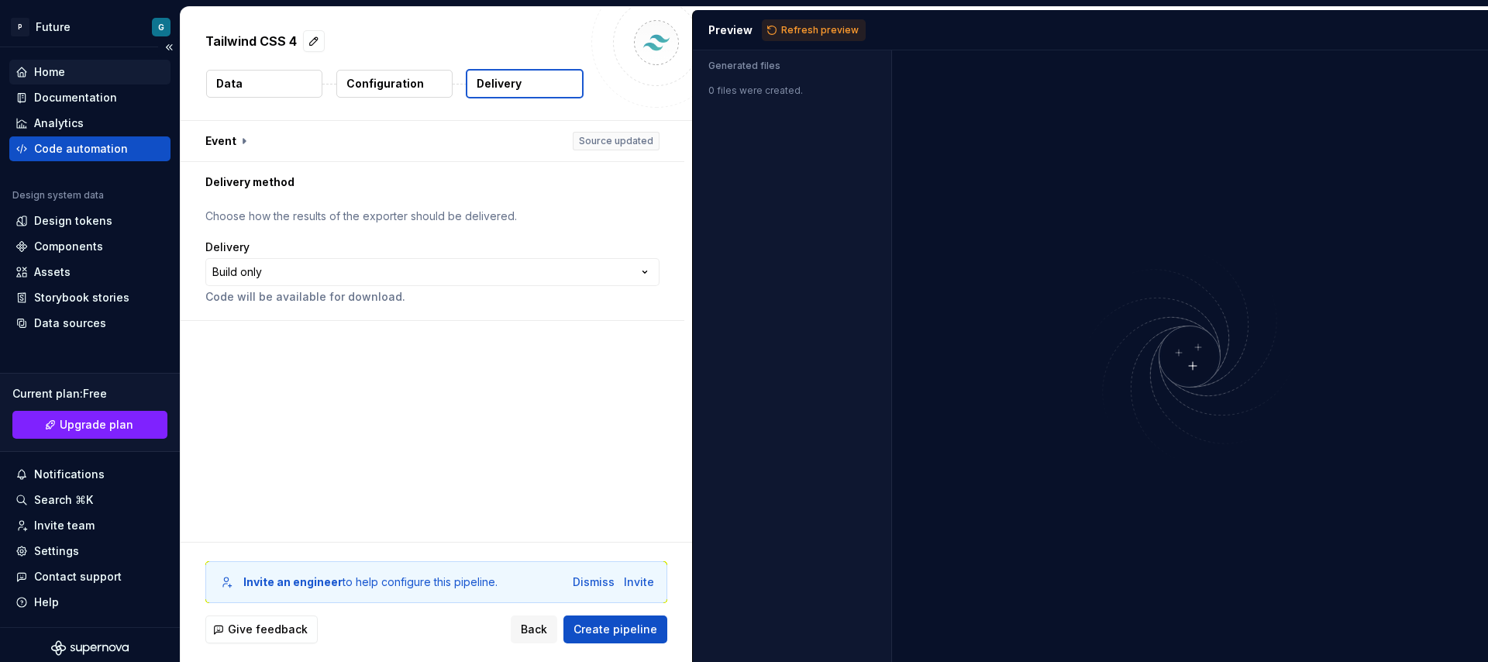
click at [55, 73] on div "Home" at bounding box center [49, 72] width 31 height 16
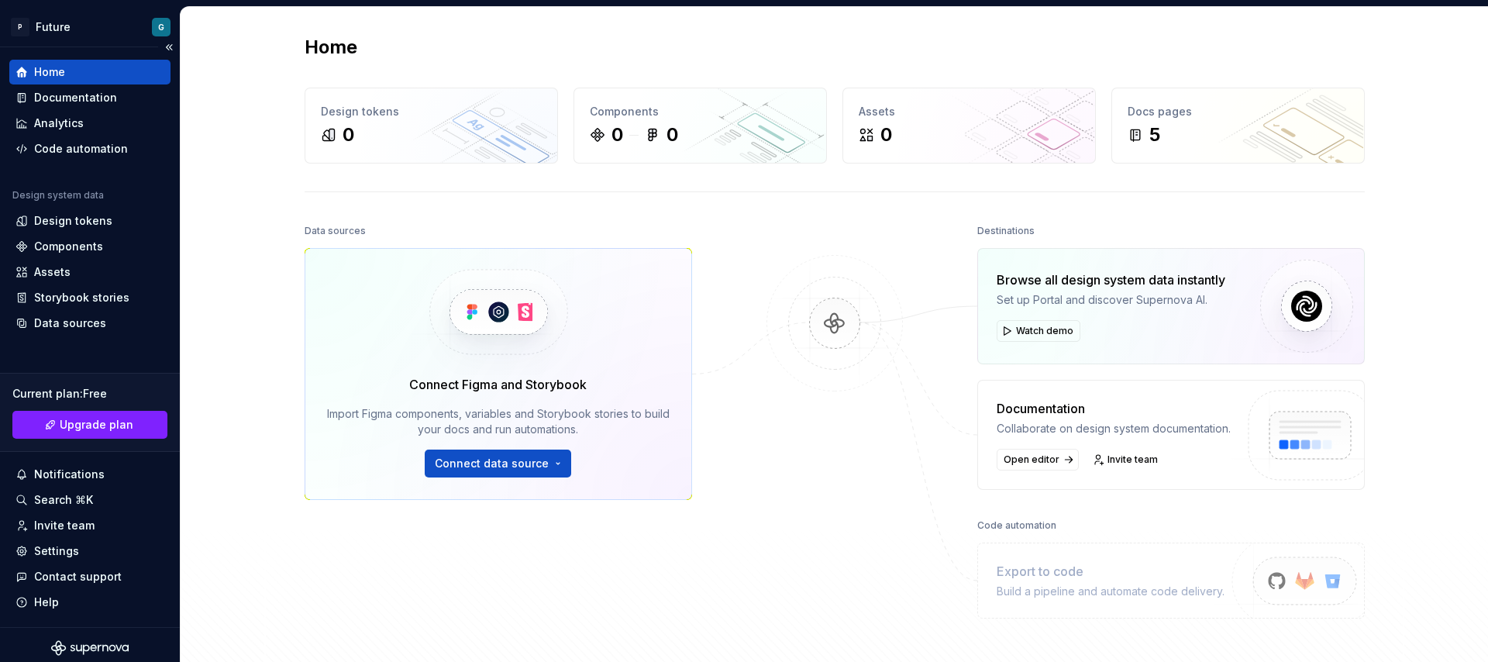
click at [22, 66] on icon at bounding box center [22, 72] width 12 height 12
click at [63, 97] on div "Documentation" at bounding box center [75, 98] width 83 height 16
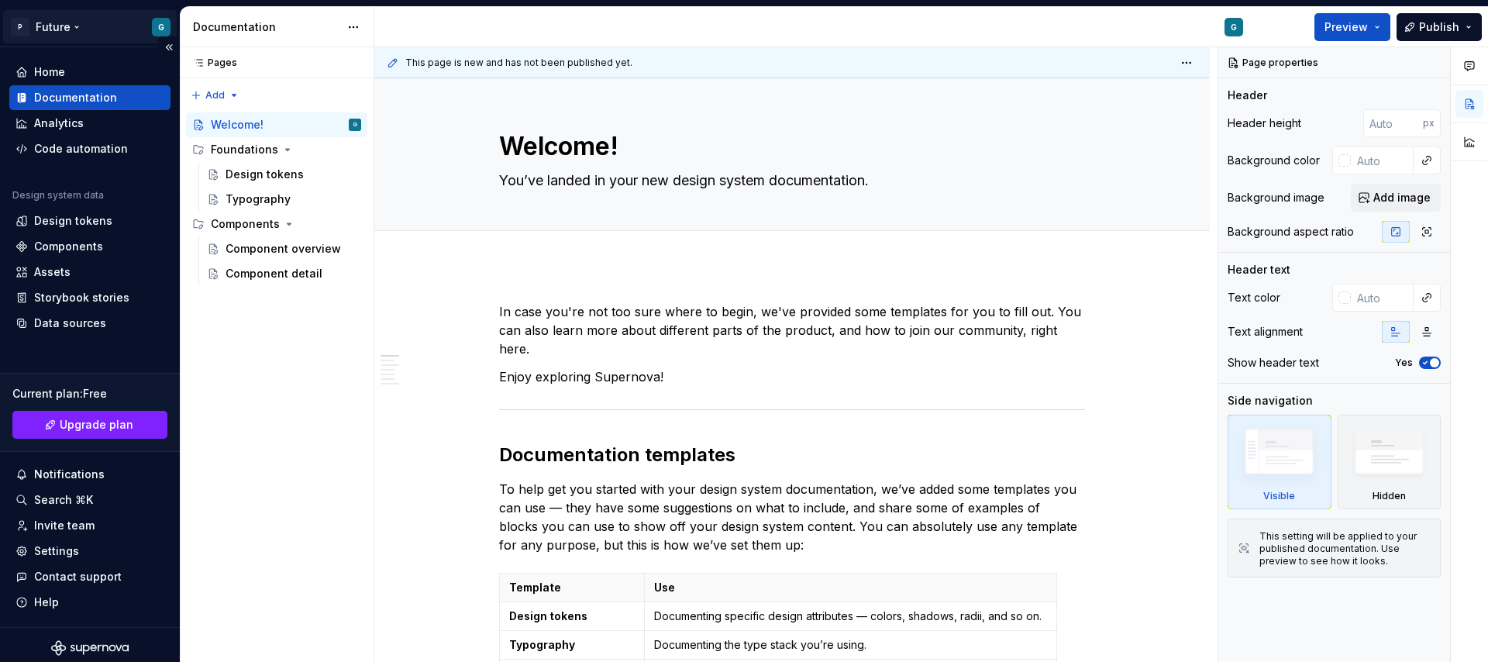
click at [20, 31] on html "P Future G Home Documentation Analytics Code automation Design system data Desi…" at bounding box center [744, 331] width 1488 height 662
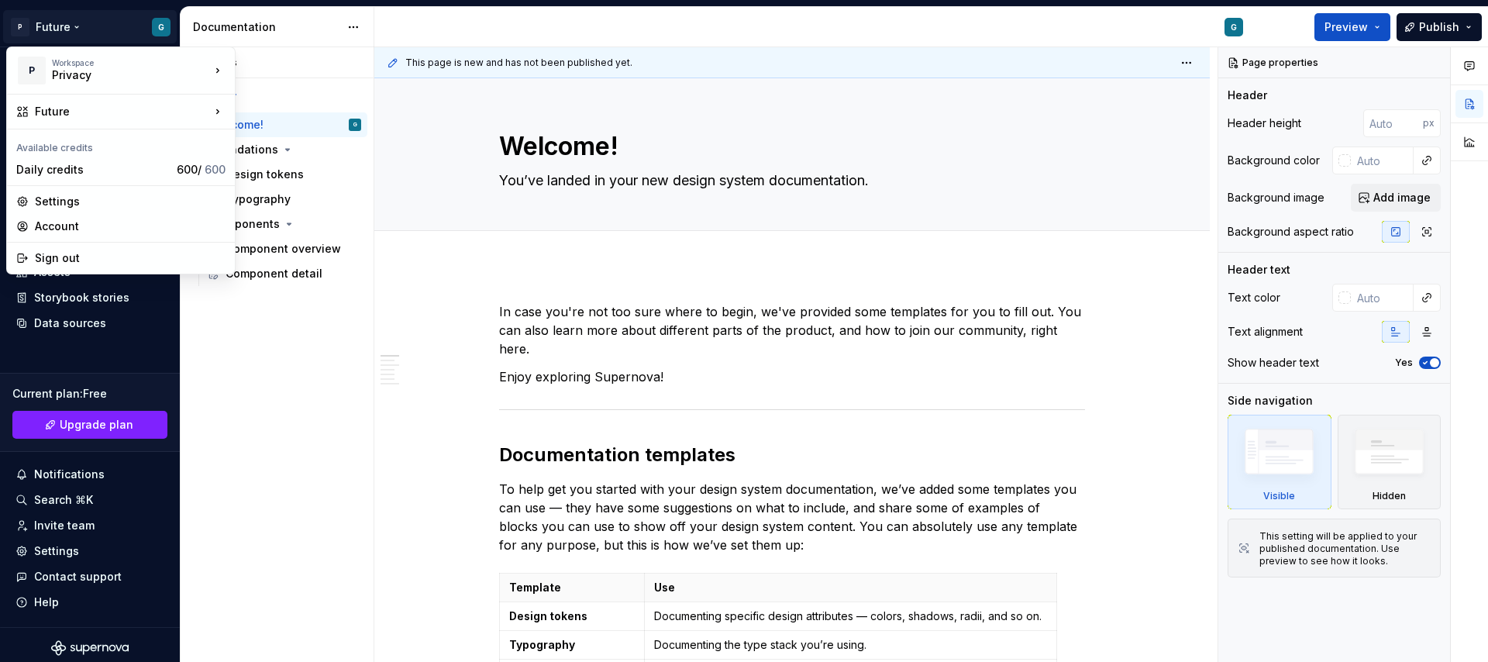
type textarea "*"
